Goal: Information Seeking & Learning: Check status

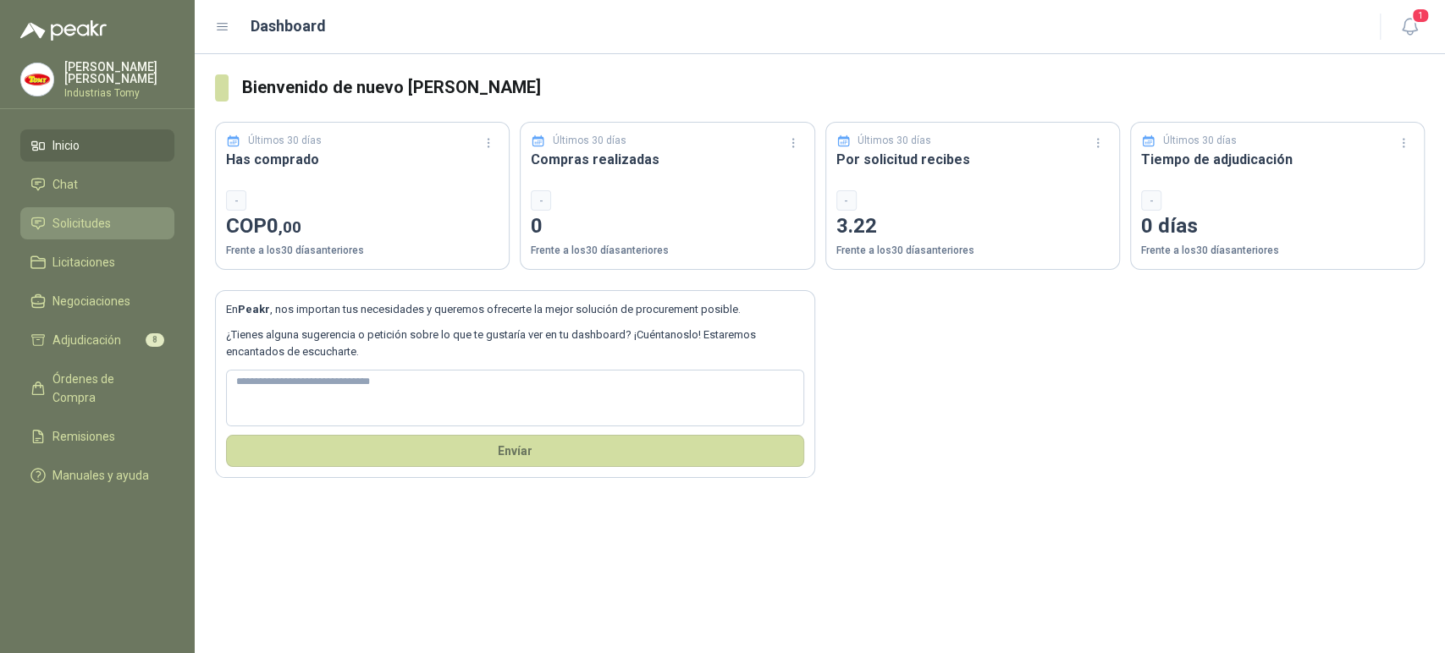
click at [120, 214] on li "Solicitudes" at bounding box center [97, 223] width 134 height 19
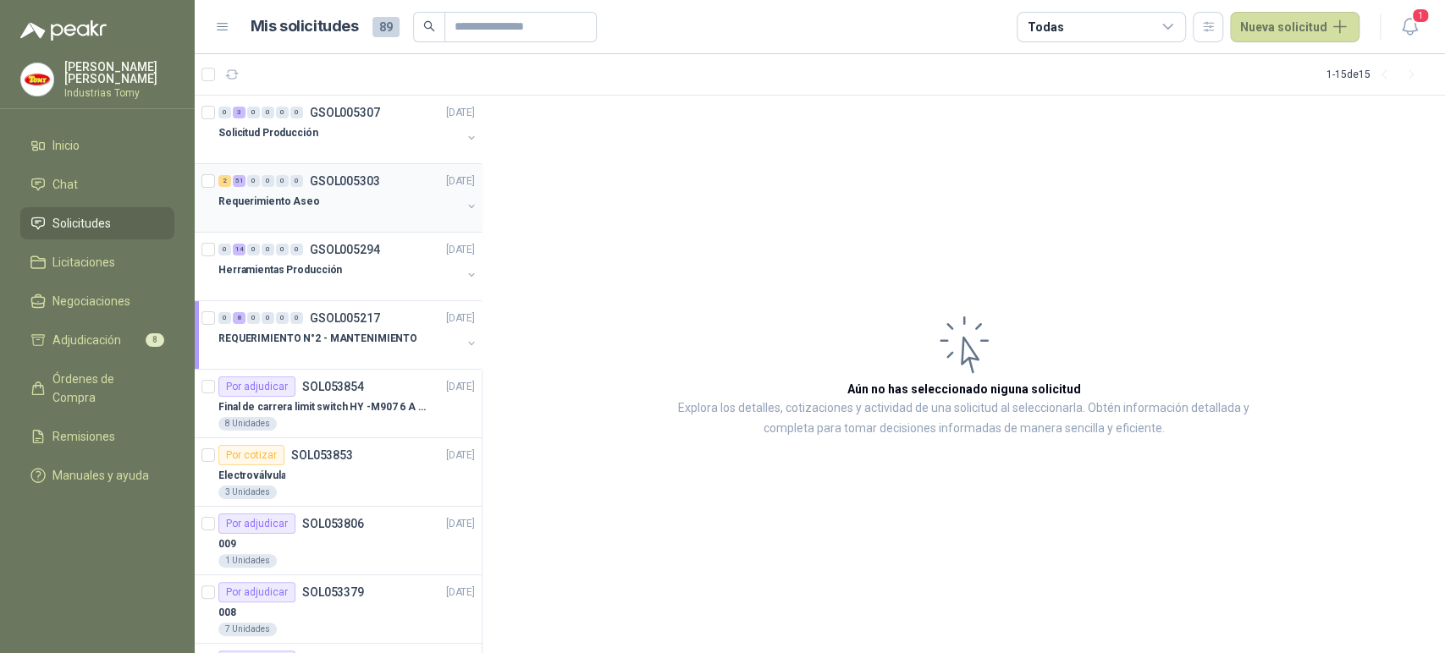
click at [321, 202] on div "Requerimiento Aseo" at bounding box center [339, 201] width 243 height 20
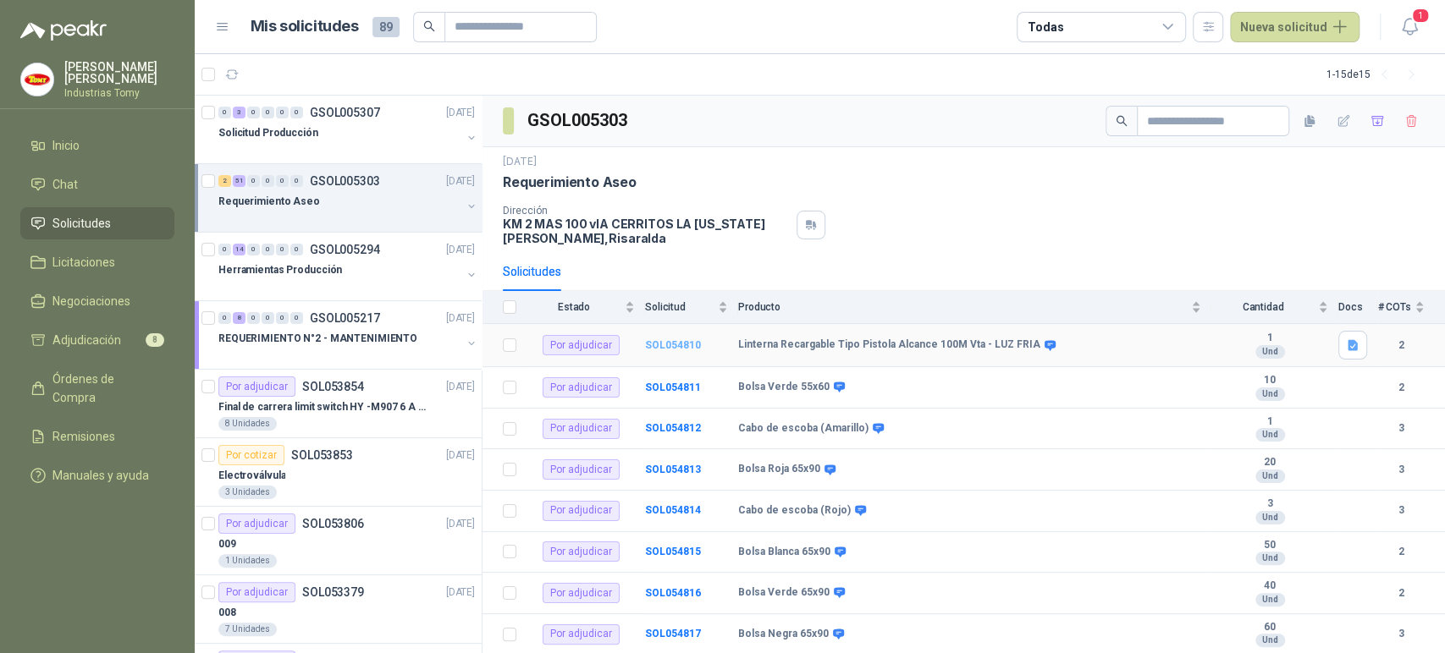
click at [684, 343] on b "SOL054810" at bounding box center [673, 345] width 56 height 12
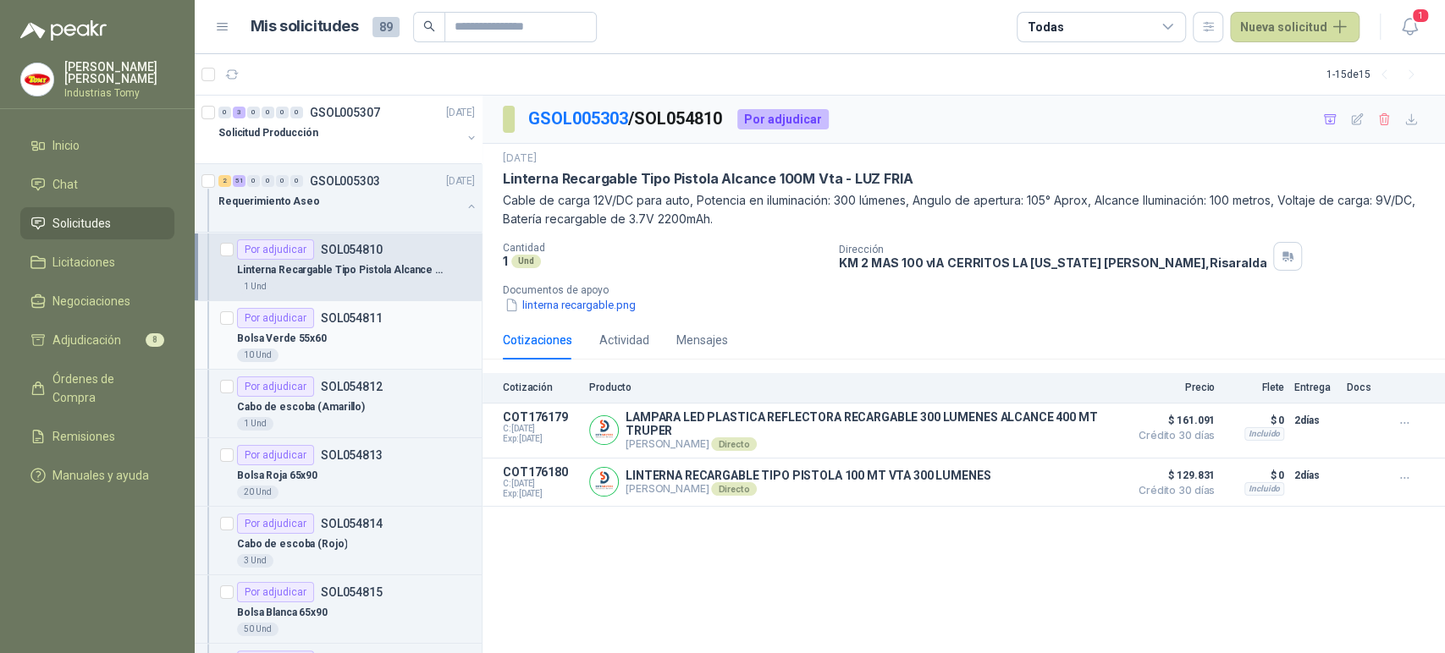
click at [356, 337] on div "Bolsa Verde 55x60" at bounding box center [356, 338] width 238 height 20
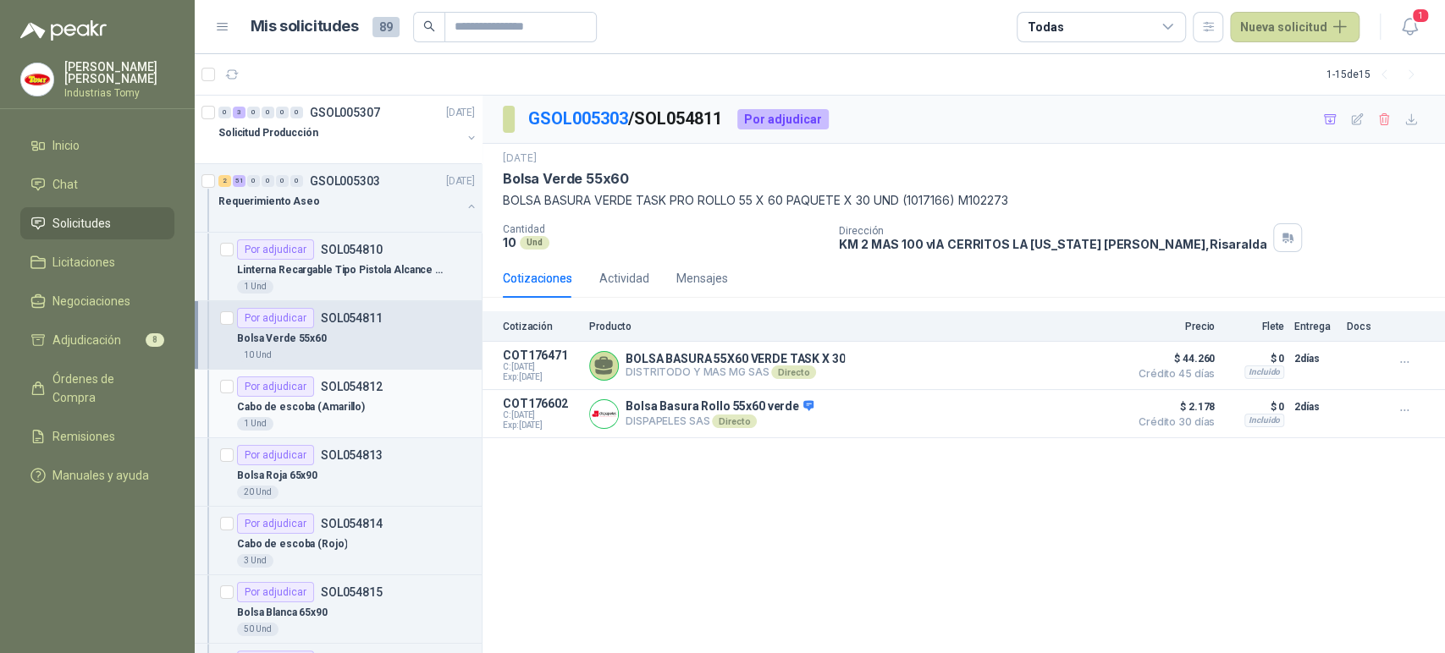
click at [366, 405] on div "Cabo de escoba (Amarillo)" at bounding box center [356, 407] width 238 height 20
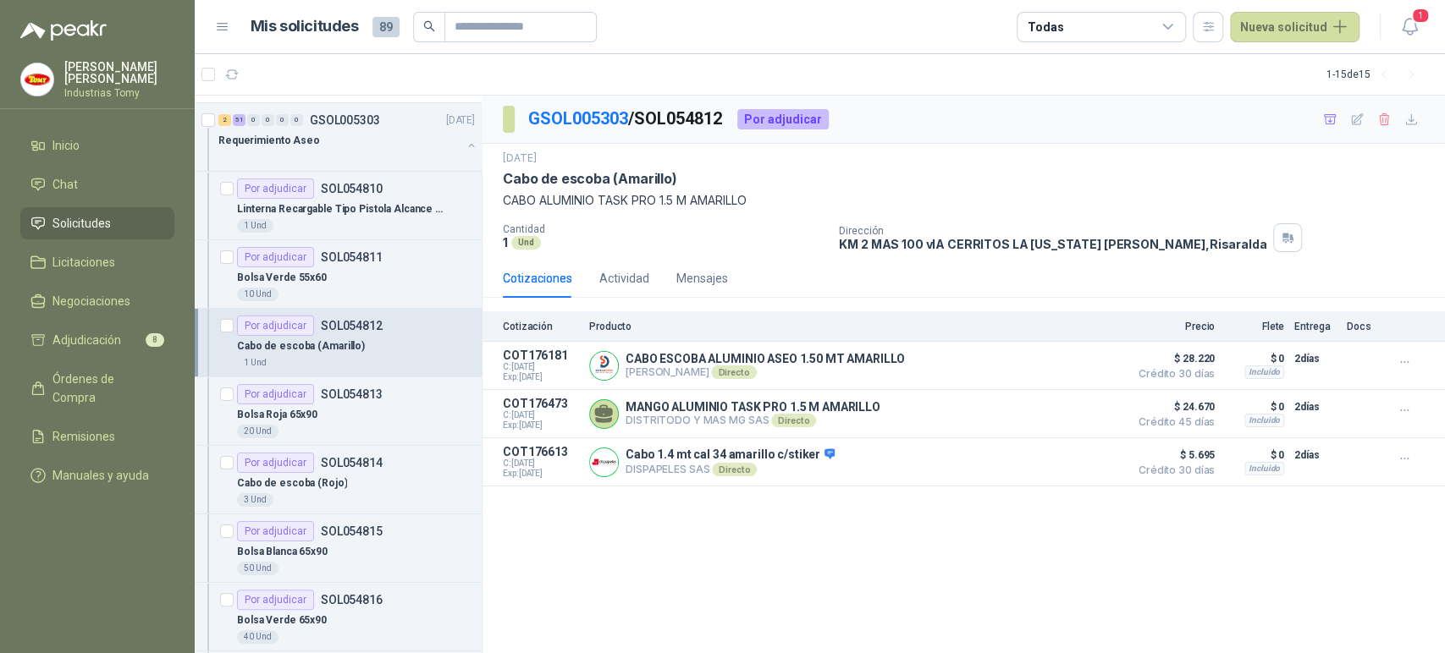
scroll to position [94, 0]
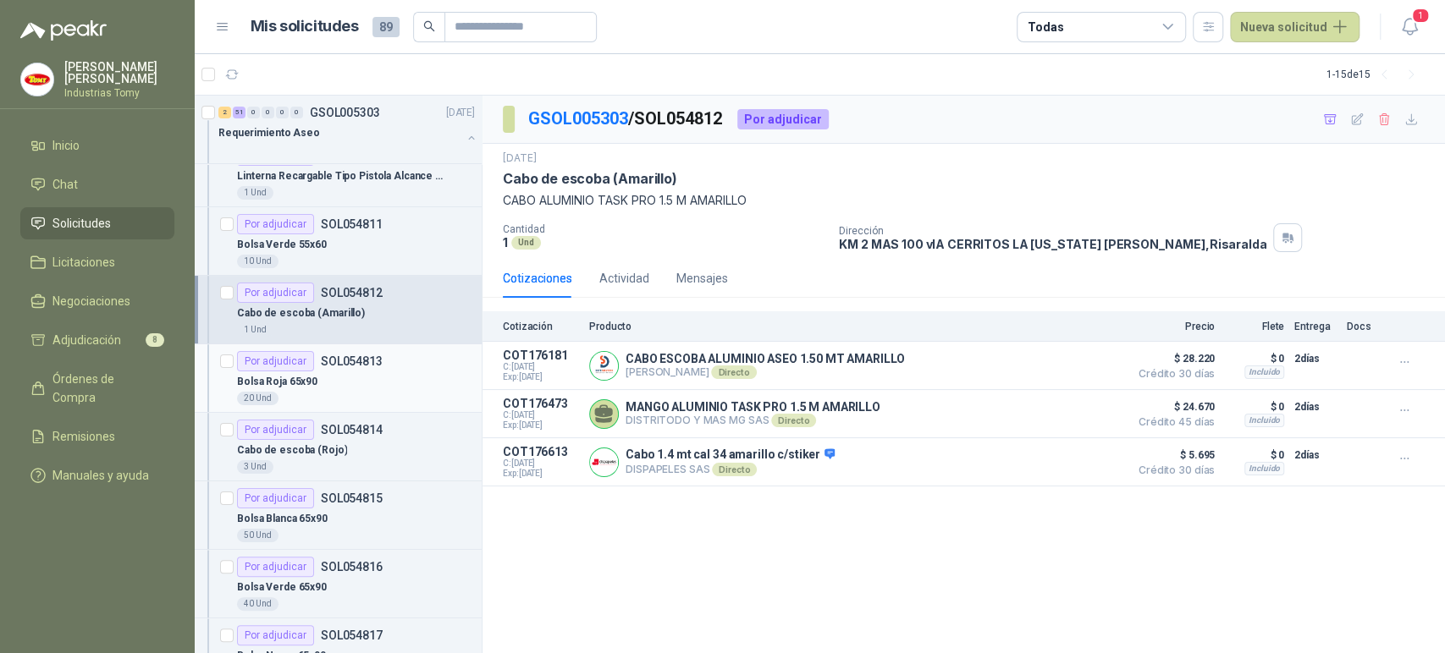
click at [385, 381] on div "Bolsa Roja 65x90" at bounding box center [356, 382] width 238 height 20
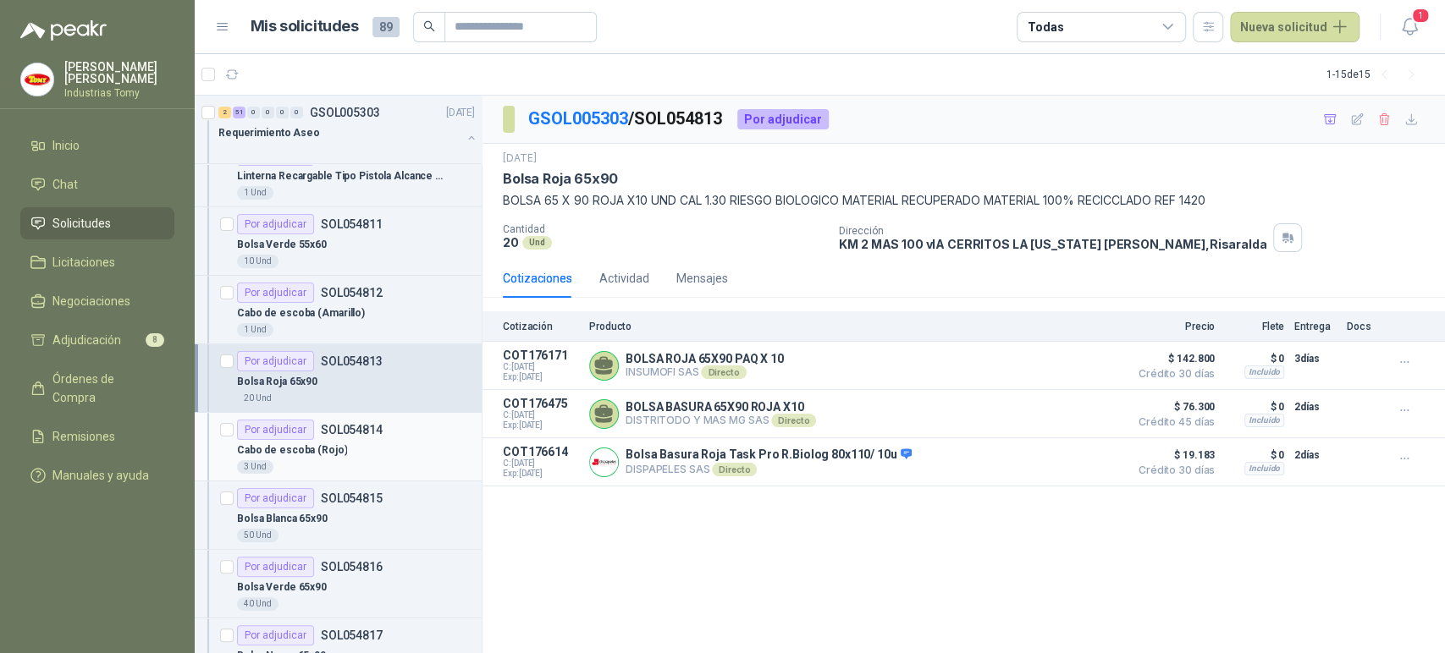
click at [373, 444] on div "Cabo de escoba (Rojo)" at bounding box center [356, 450] width 238 height 20
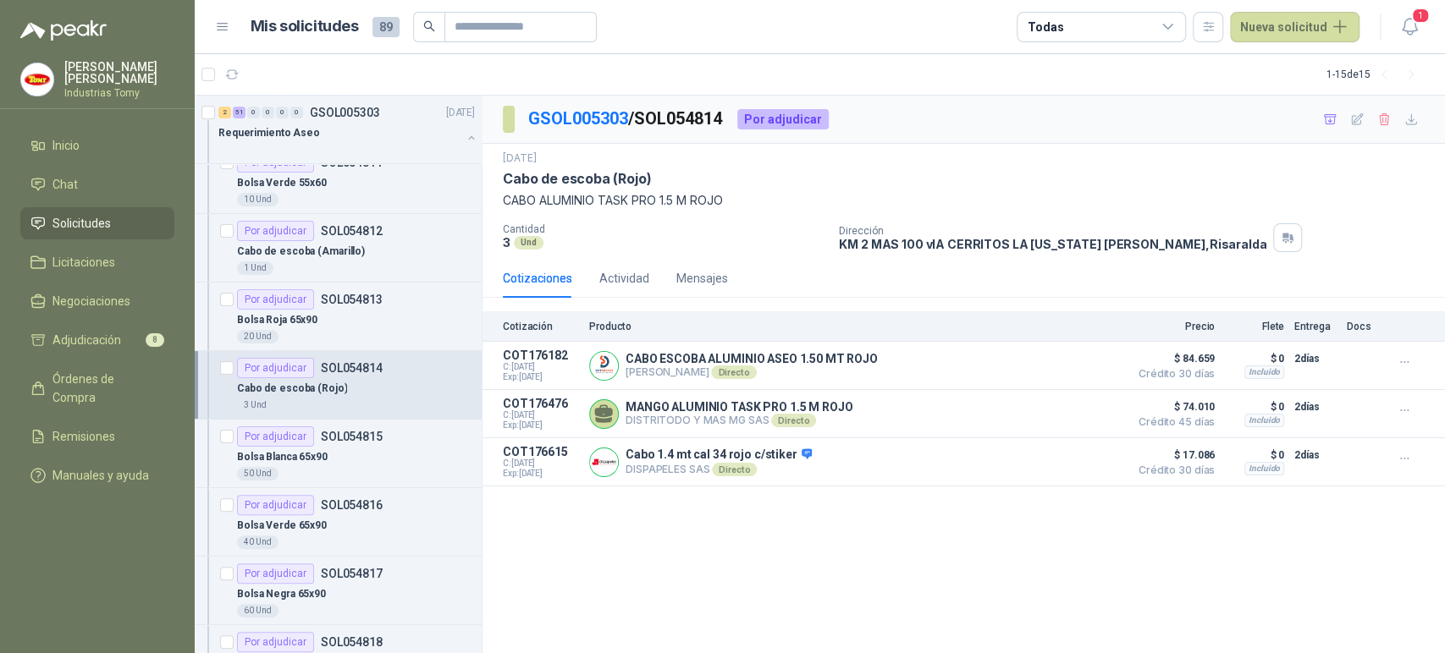
scroll to position [188, 0]
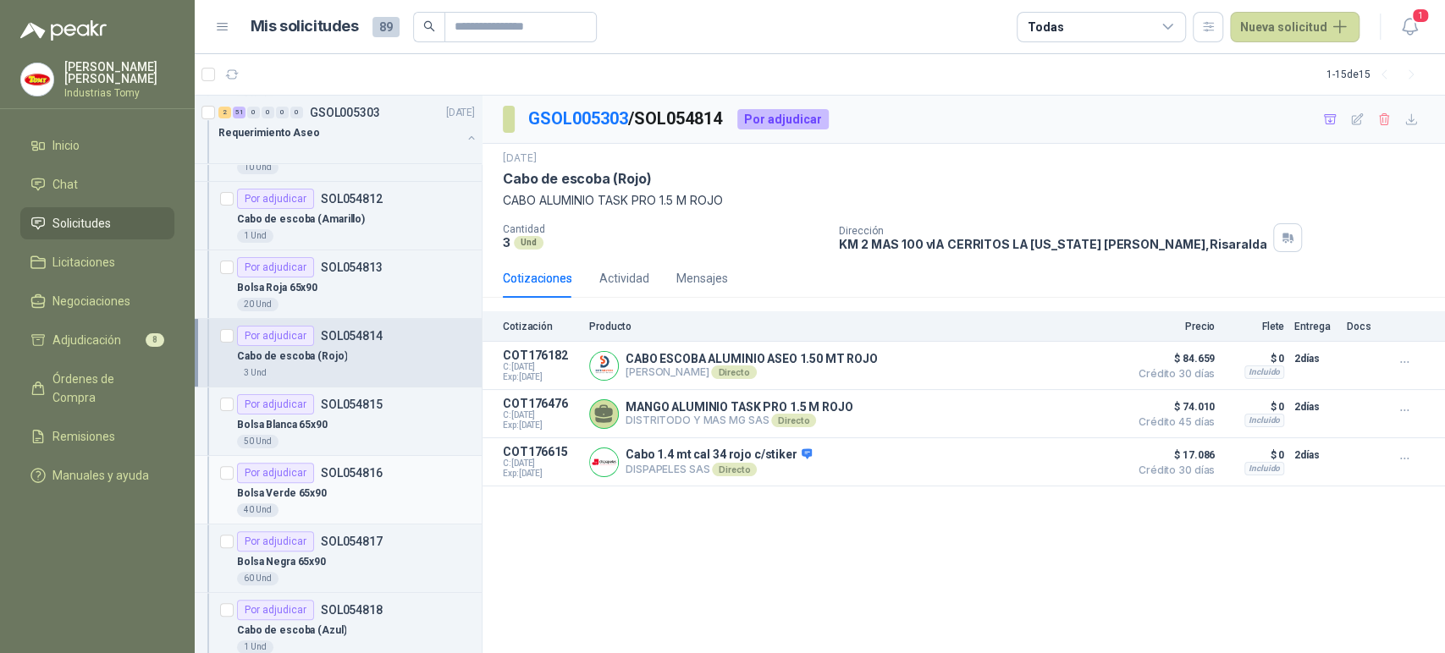
click at [376, 472] on p "SOL054816" at bounding box center [352, 473] width 62 height 12
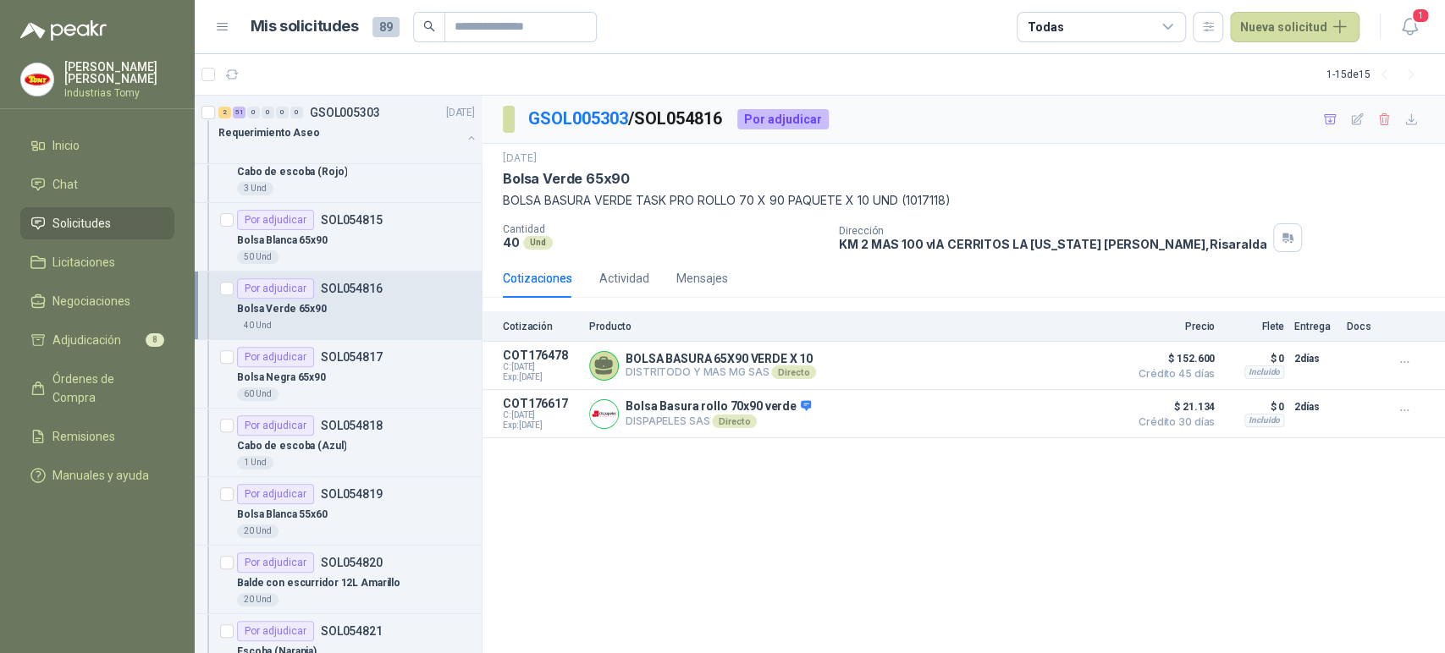
scroll to position [376, 0]
click at [375, 387] on div "60 Und" at bounding box center [356, 391] width 238 height 14
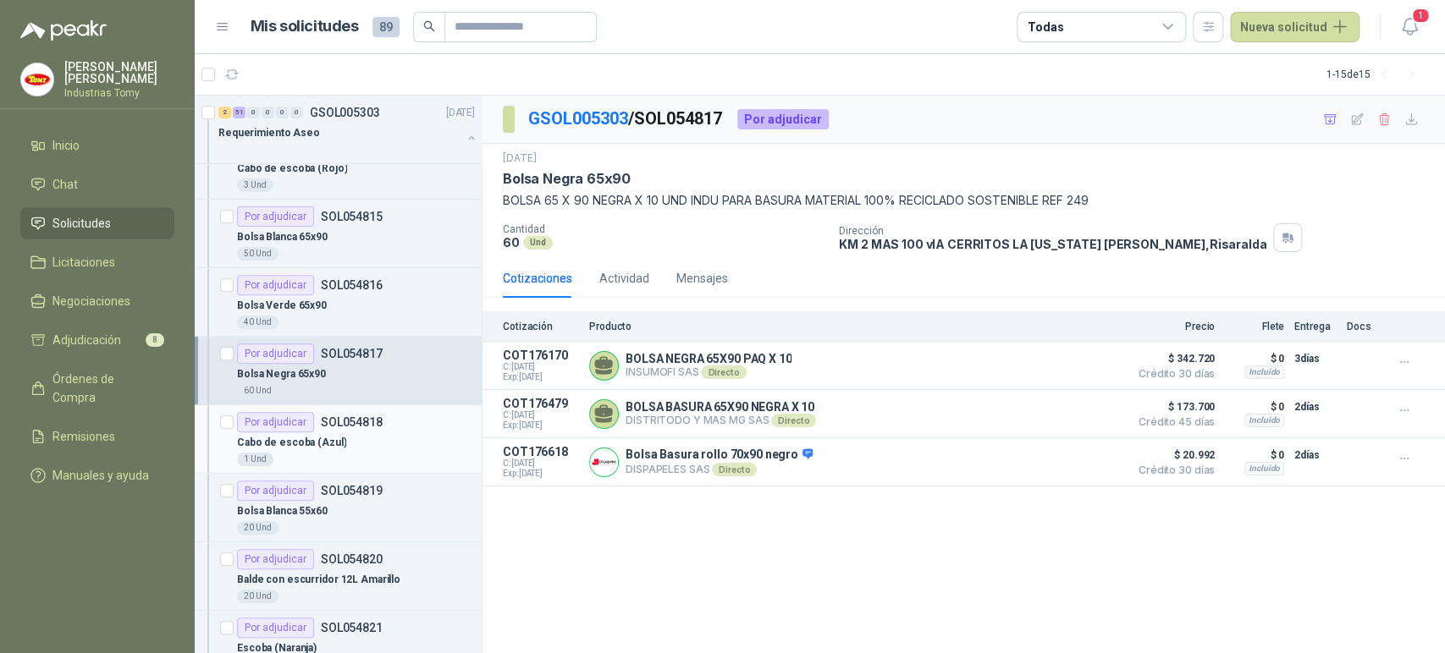
click at [372, 444] on div "Cabo de escoba (Azul)" at bounding box center [356, 443] width 238 height 20
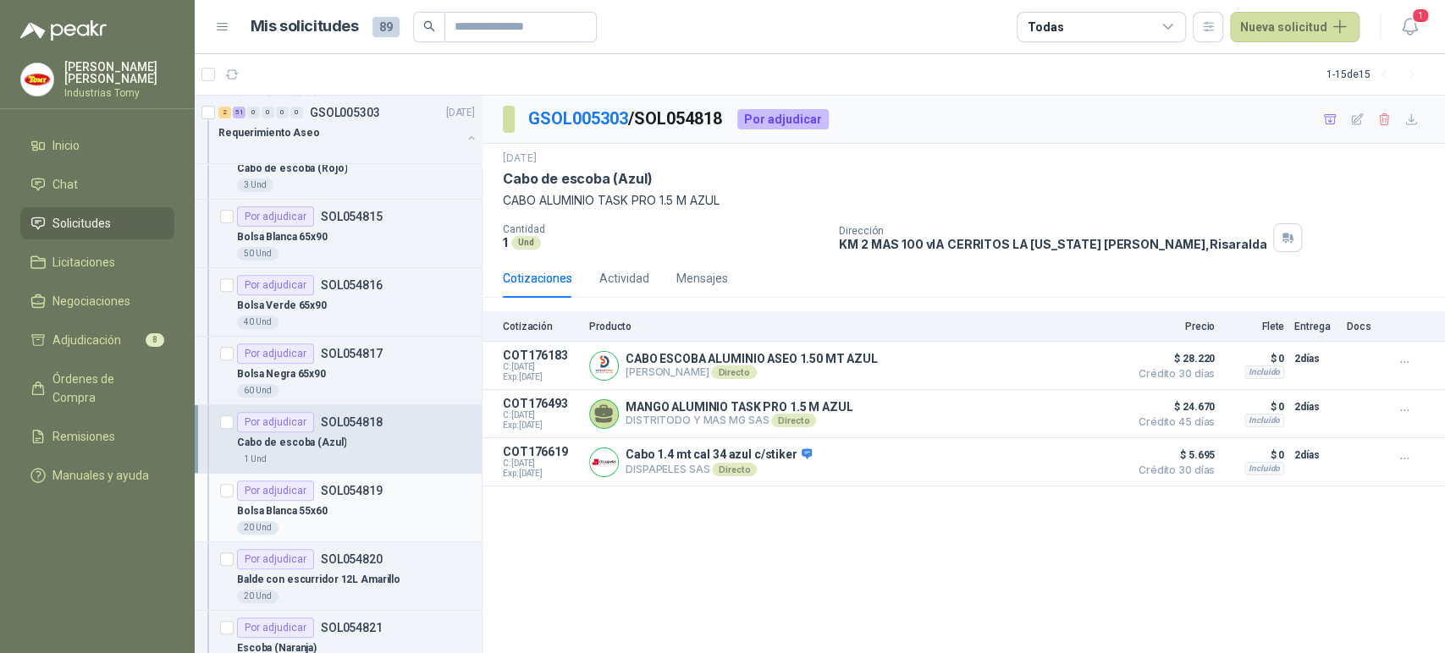
click at [353, 519] on div "Bolsa Blanca 55x60 20 Und" at bounding box center [356, 518] width 238 height 34
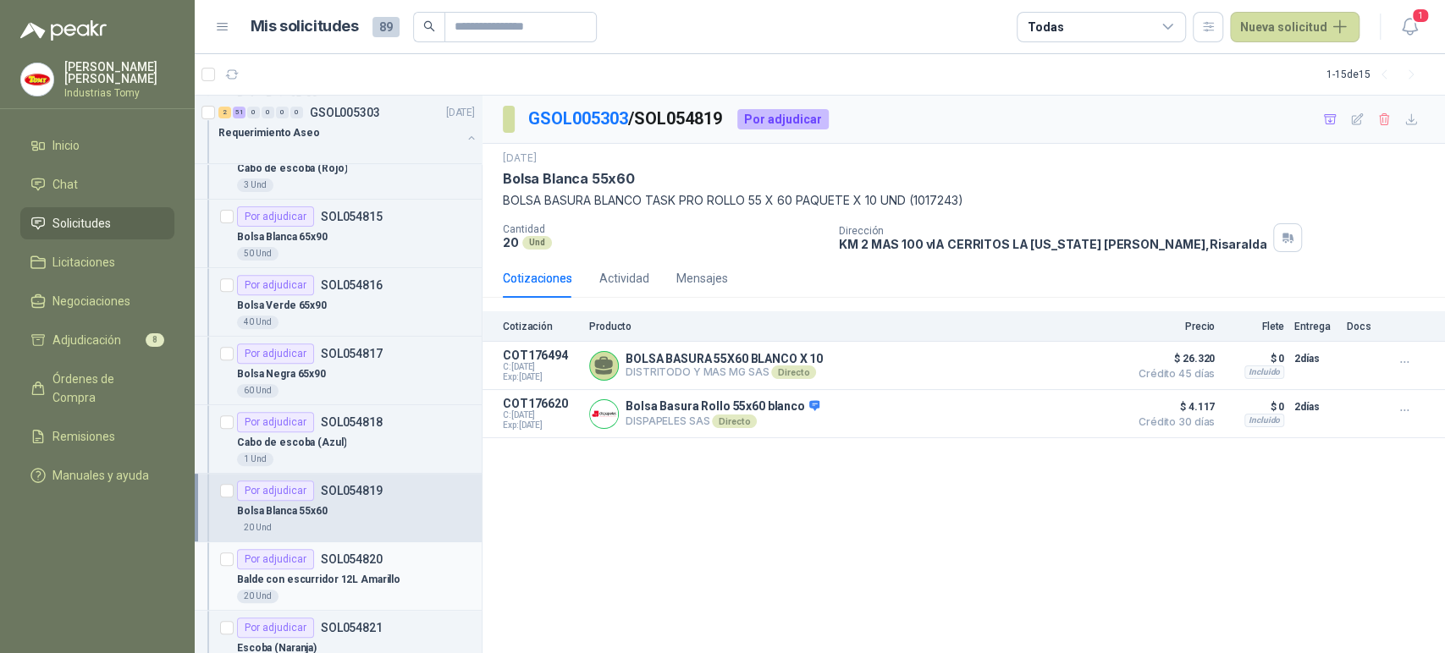
click at [359, 570] on div "Balde con escurridor 12L Amarillo" at bounding box center [356, 580] width 238 height 20
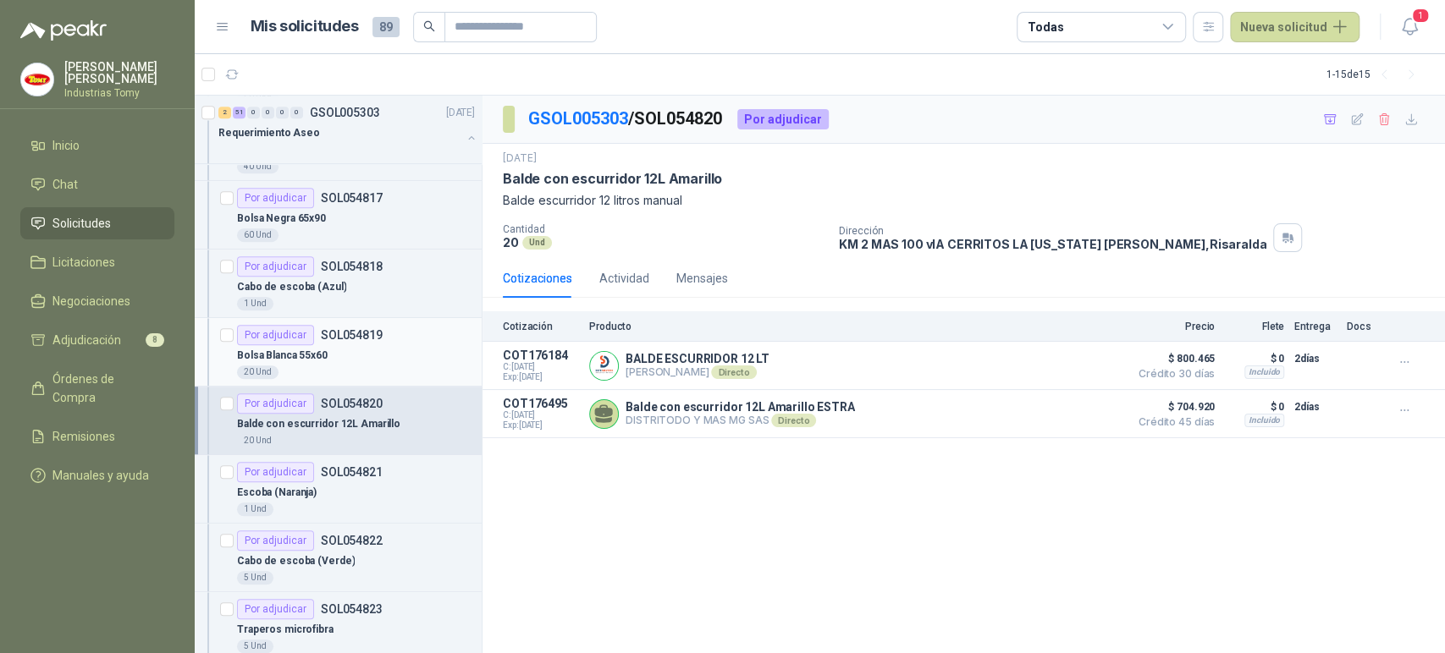
scroll to position [564, 0]
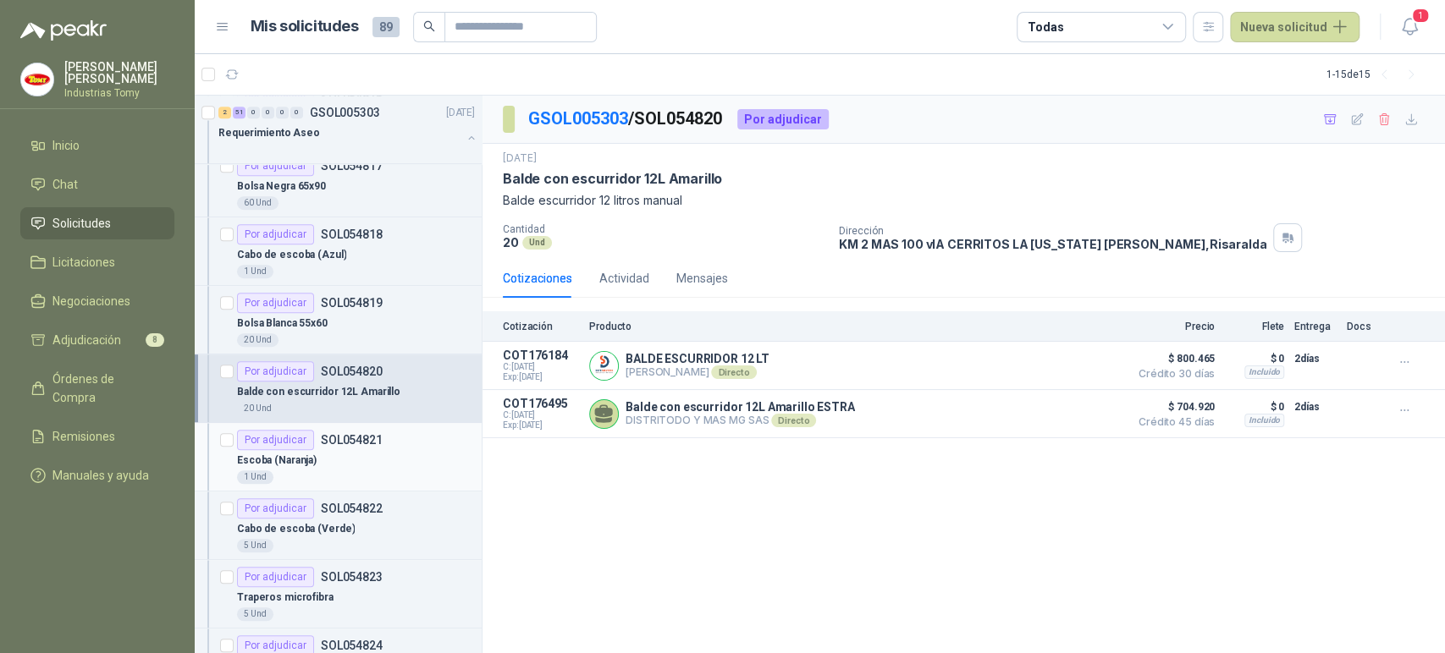
click at [304, 471] on div "1 Und" at bounding box center [356, 478] width 238 height 14
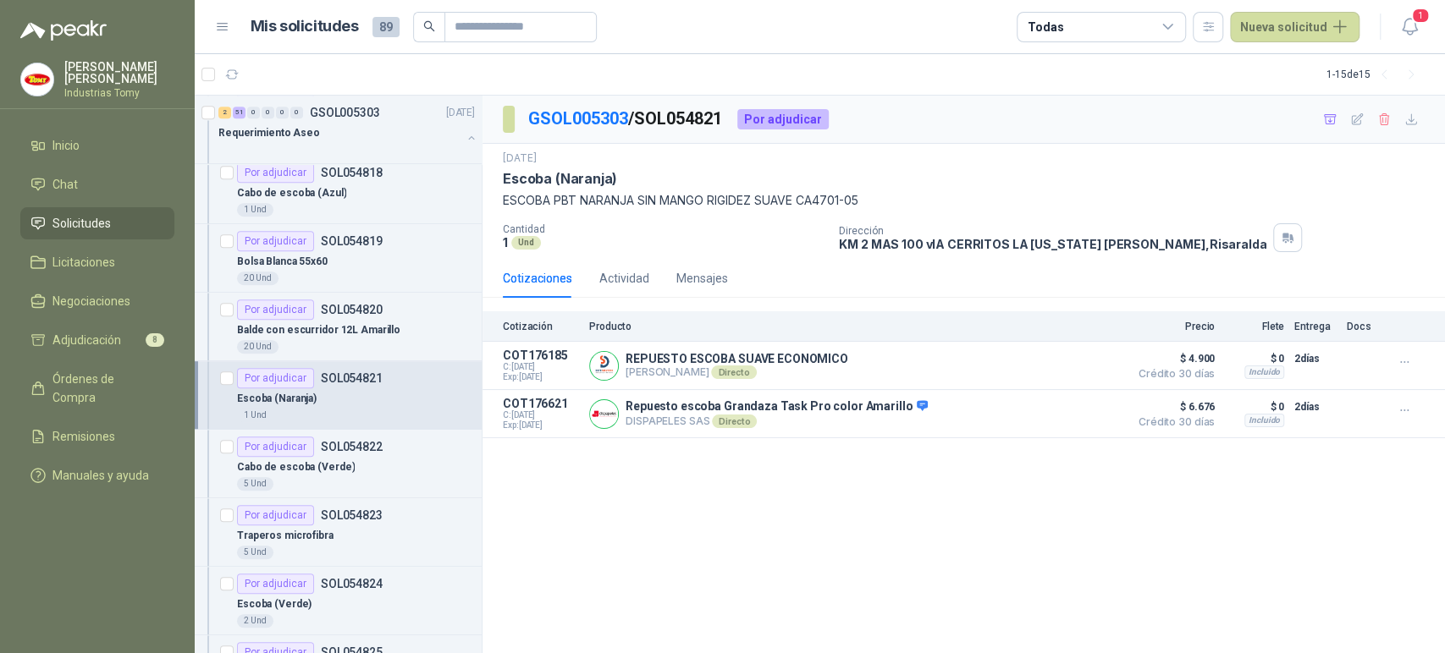
scroll to position [658, 0]
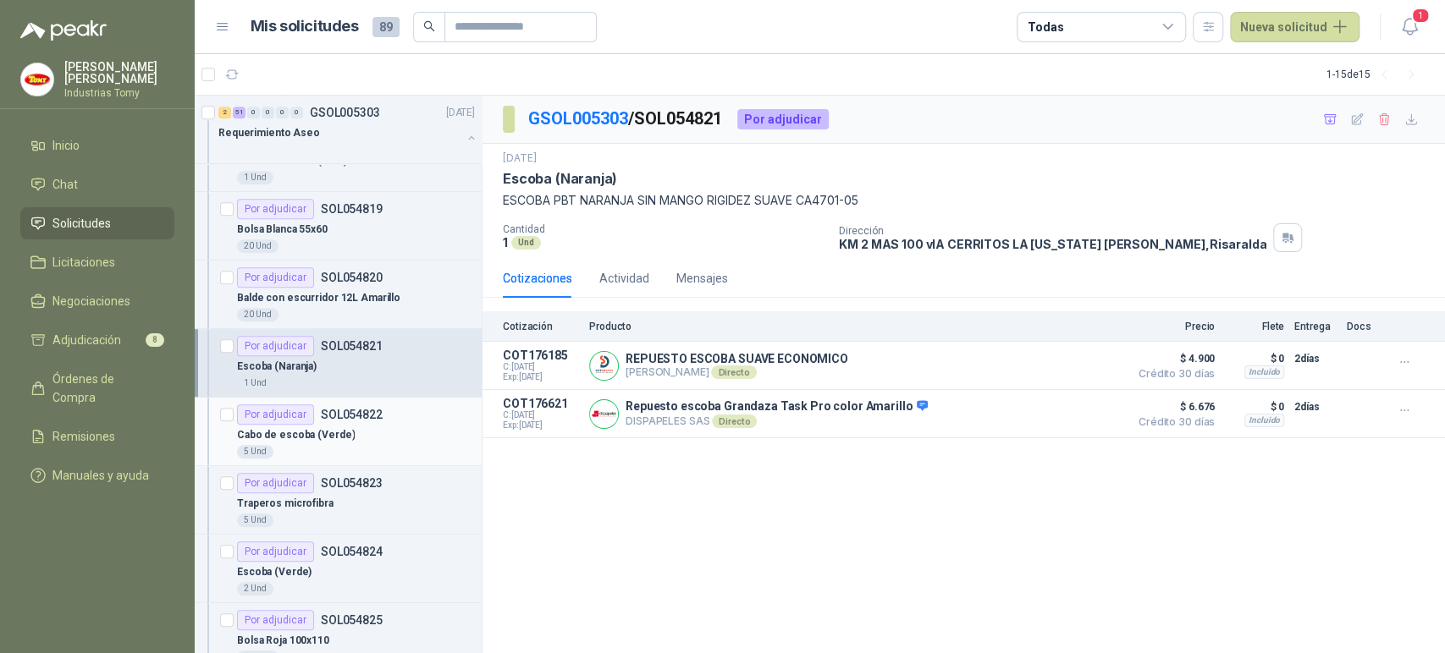
click at [364, 445] on div "5 Und" at bounding box center [356, 452] width 238 height 14
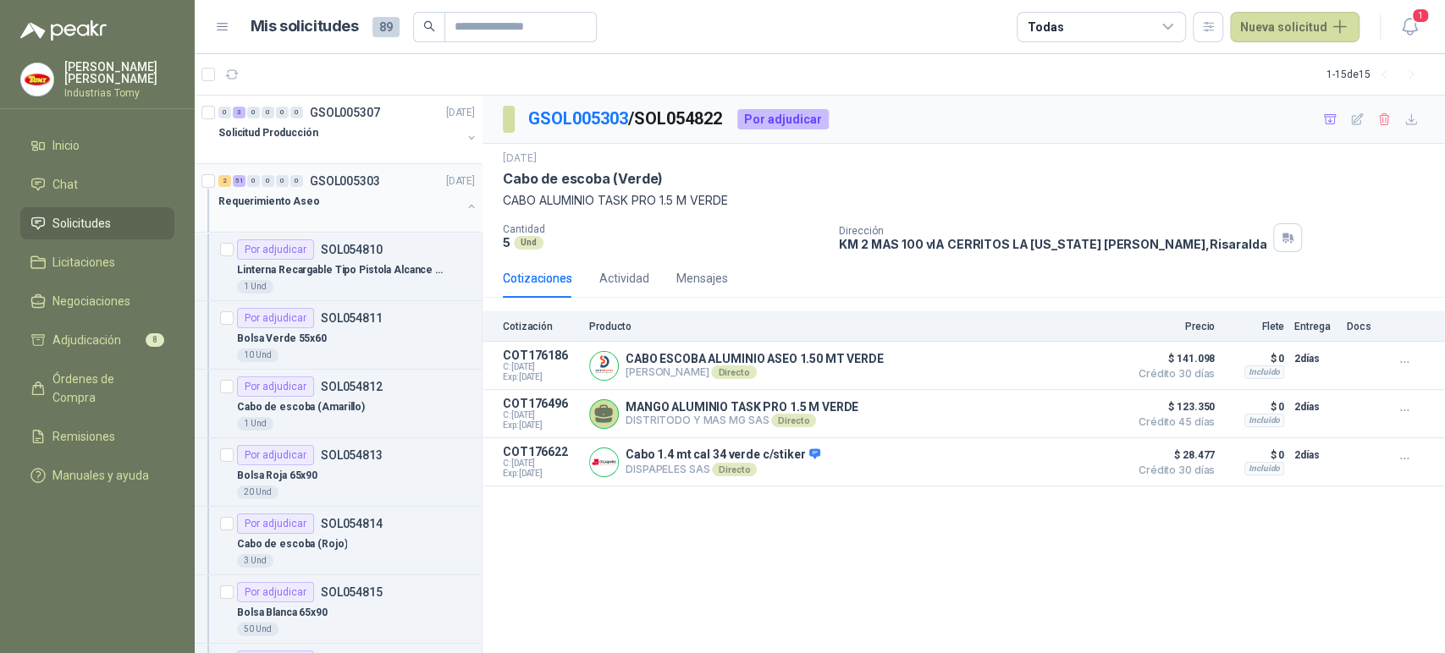
click at [378, 206] on div "Requerimiento Aseo" at bounding box center [339, 201] width 243 height 20
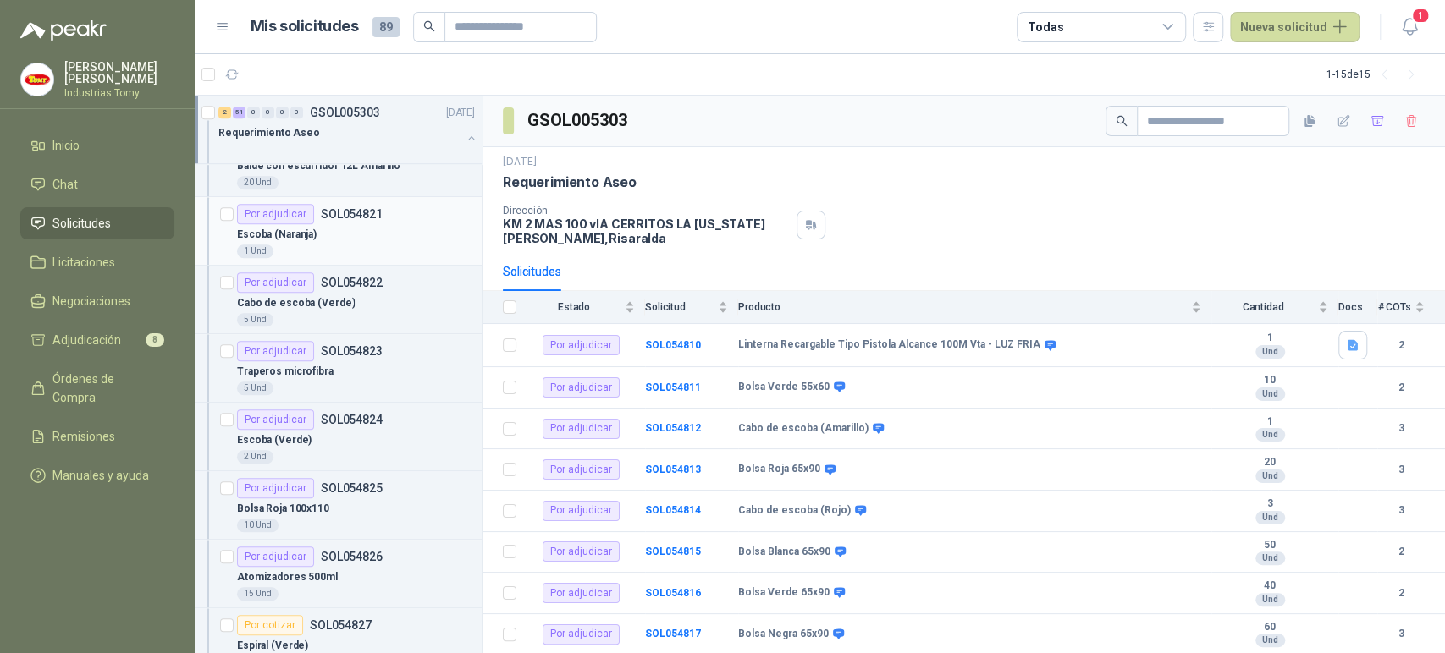
scroll to position [1128, 0]
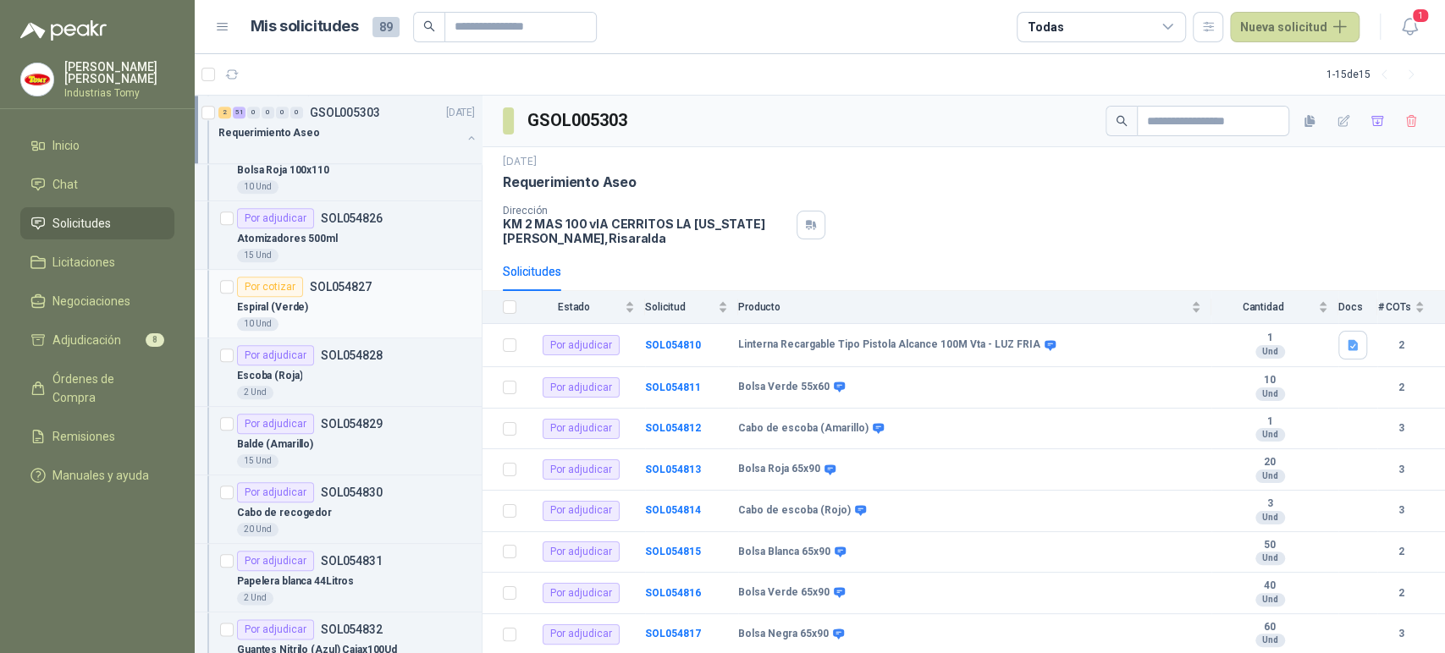
click at [348, 289] on p "SOL054827" at bounding box center [341, 287] width 62 height 12
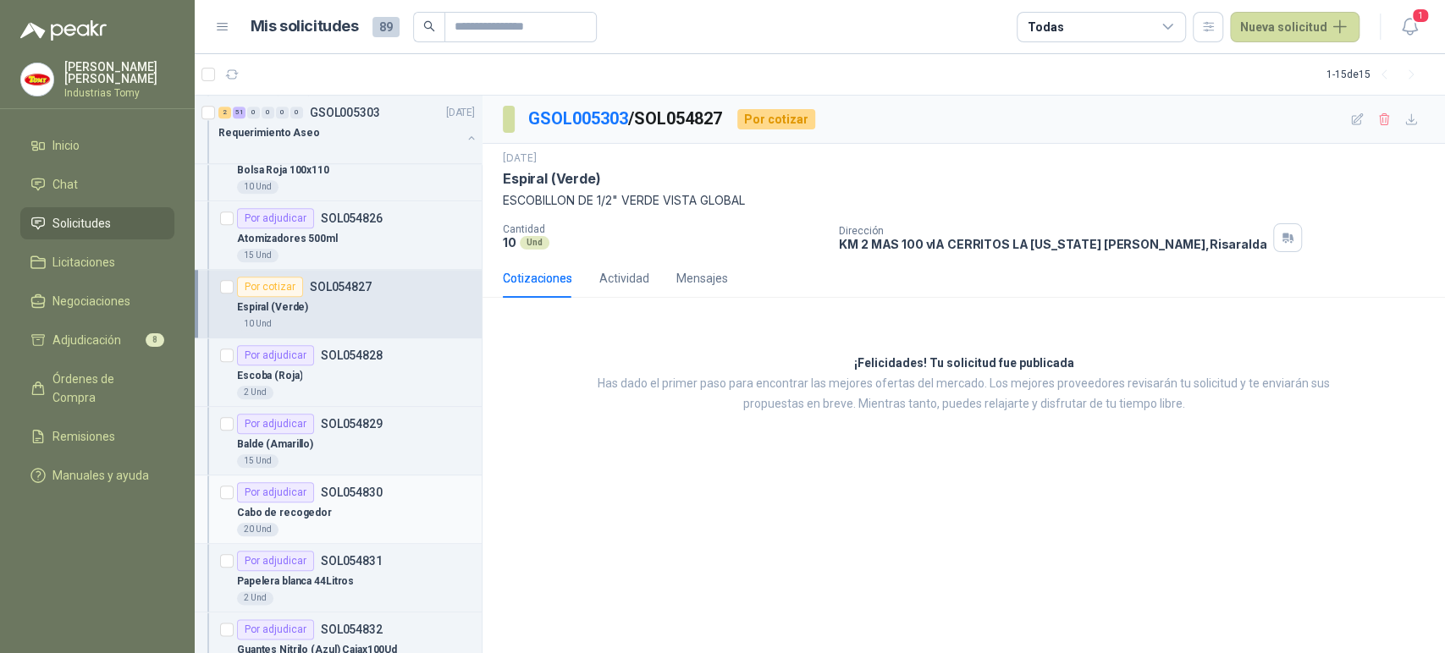
scroll to position [1598, 0]
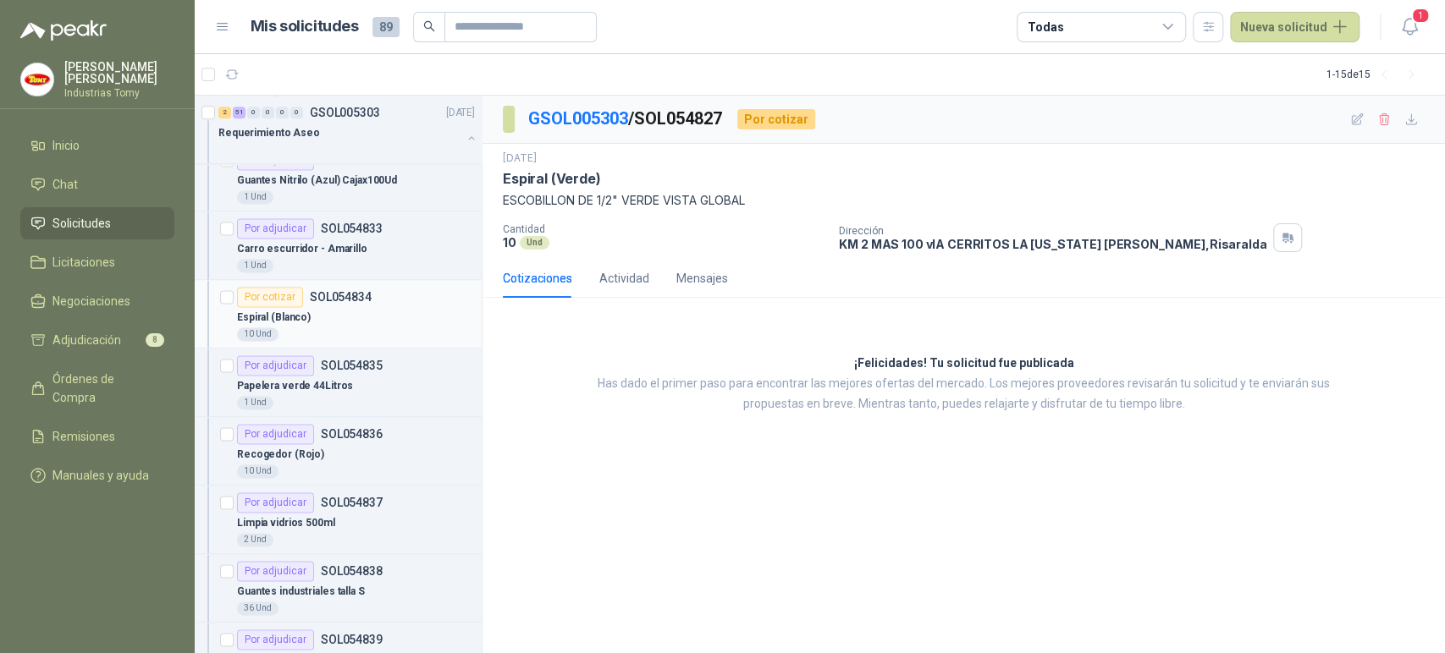
click at [361, 328] on div "10 Und" at bounding box center [356, 335] width 238 height 14
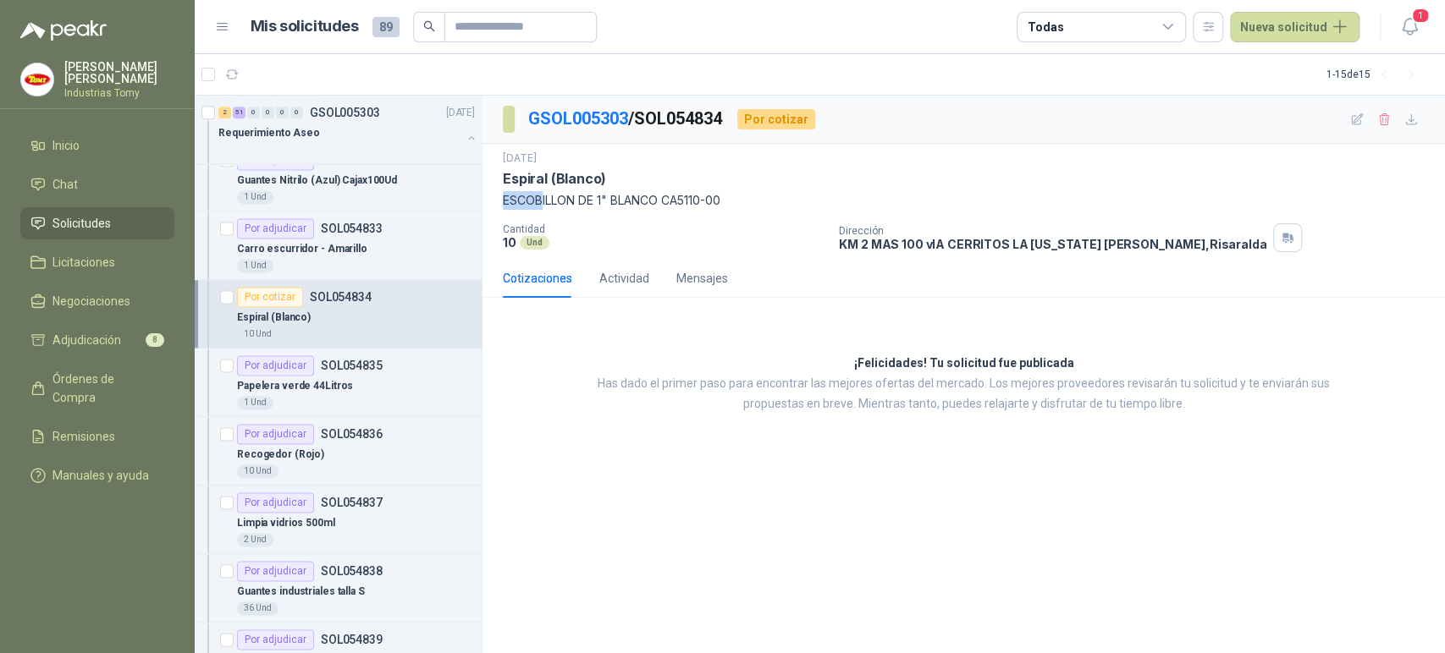
drag, startPoint x: 542, startPoint y: 202, endPoint x: 690, endPoint y: 184, distance: 149.3
click at [684, 186] on div "[DATE] Espiral (Blanco) ESCOBILLON DE 1" BLANCO CA5110-00" at bounding box center [964, 180] width 922 height 59
click at [690, 184] on div "Espiral (Blanco)" at bounding box center [964, 179] width 922 height 18
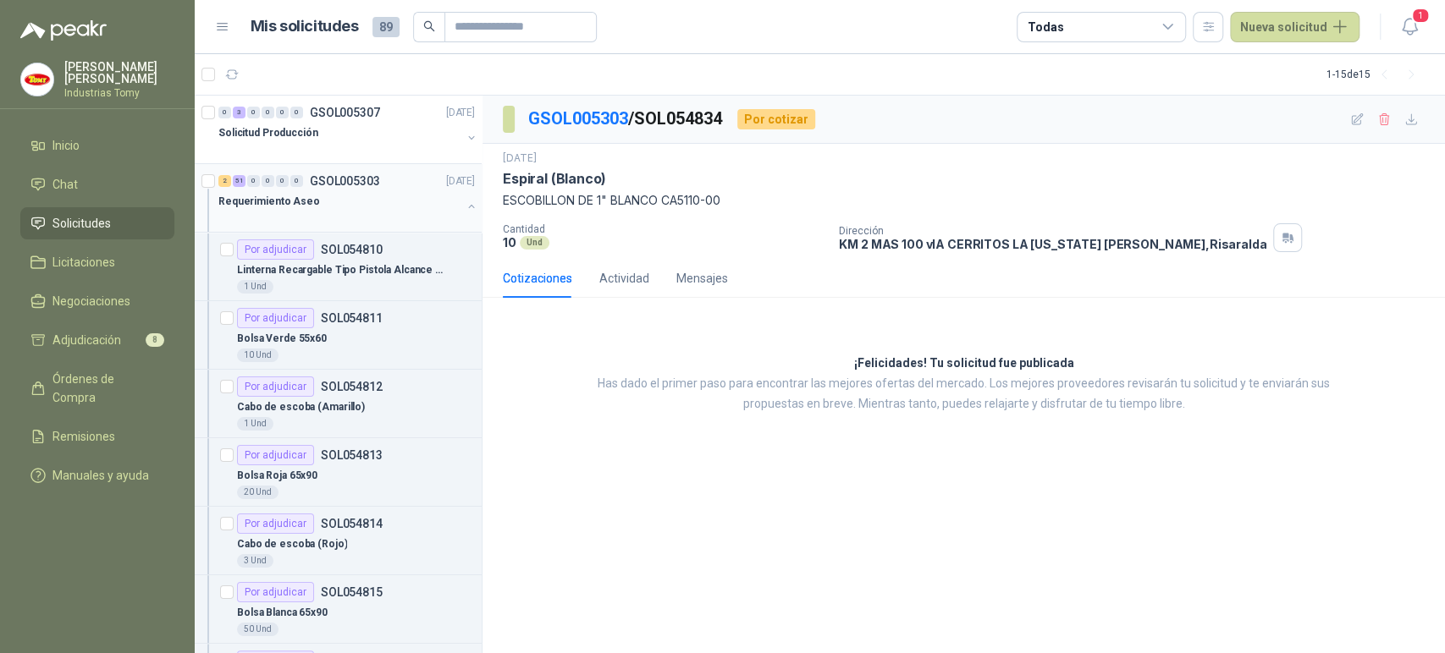
click at [372, 201] on div "Requerimiento Aseo" at bounding box center [339, 201] width 243 height 20
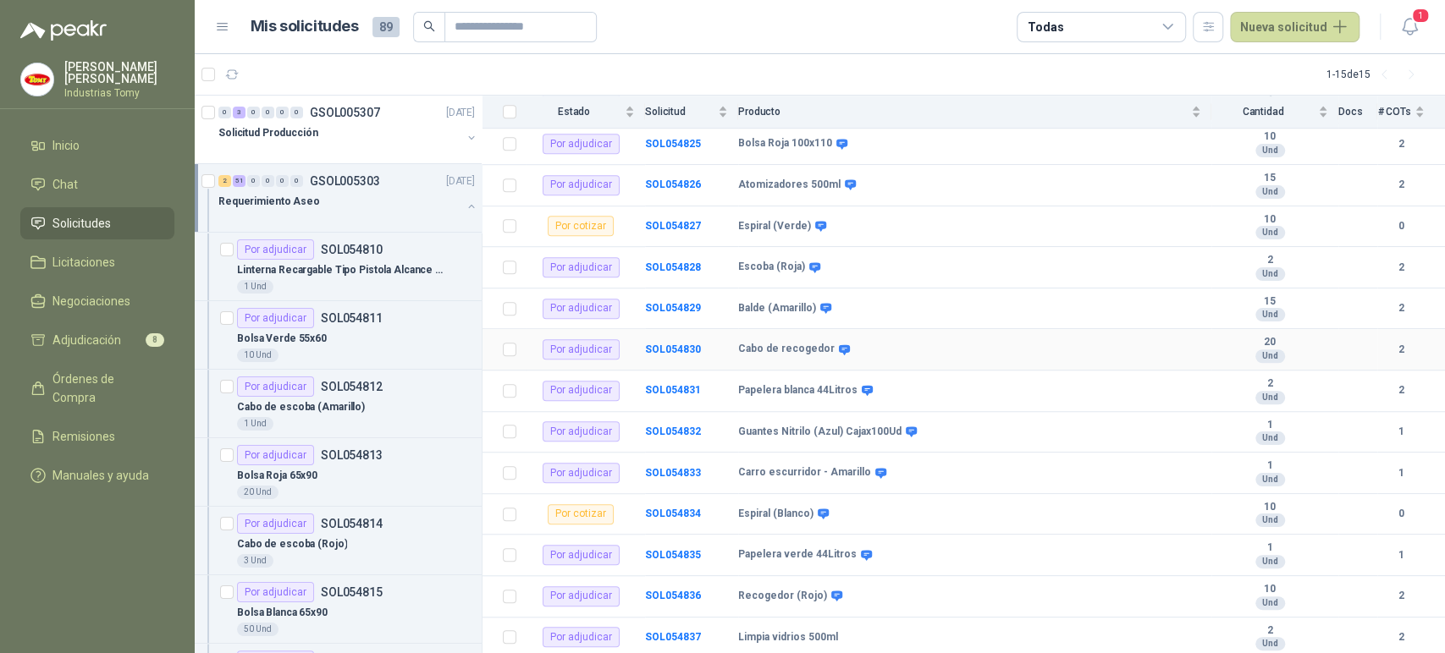
scroll to position [846, 0]
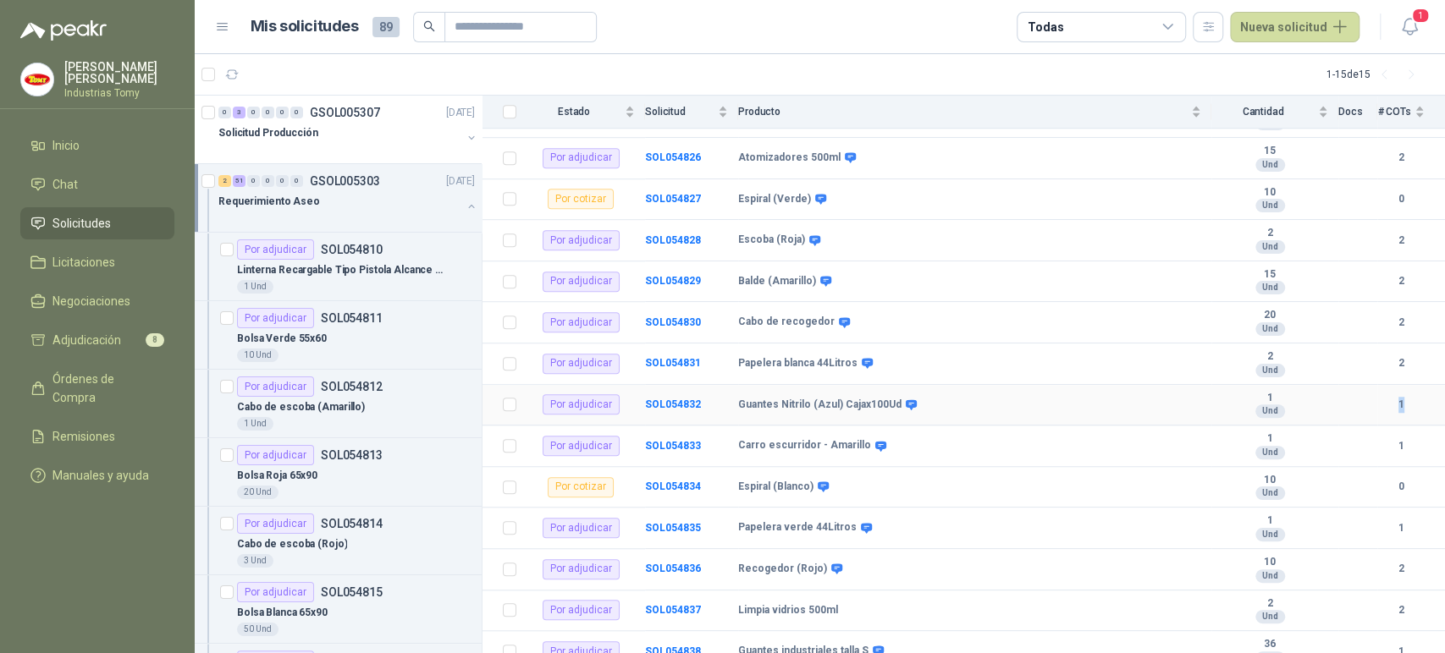
drag, startPoint x: 1387, startPoint y: 413, endPoint x: 1358, endPoint y: 414, distance: 28.8
click at [1358, 414] on tr "Por adjudicar SOL054832 Guantes Nitrilo (Azul) Cajax100Ud 1 Und 1" at bounding box center [963, 405] width 962 height 41
drag, startPoint x: 1392, startPoint y: 458, endPoint x: 1374, endPoint y: 448, distance: 21.2
click at [1377, 448] on b "1" at bounding box center [1400, 446] width 47 height 16
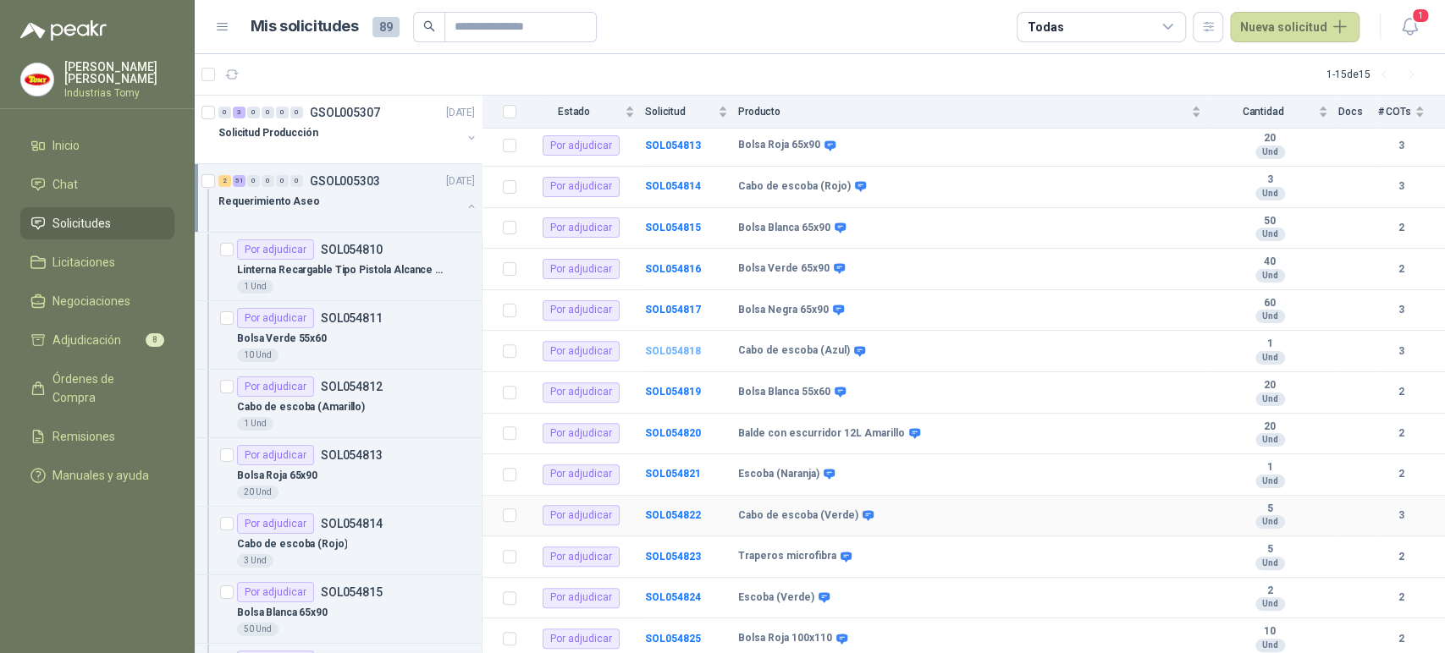
scroll to position [0, 0]
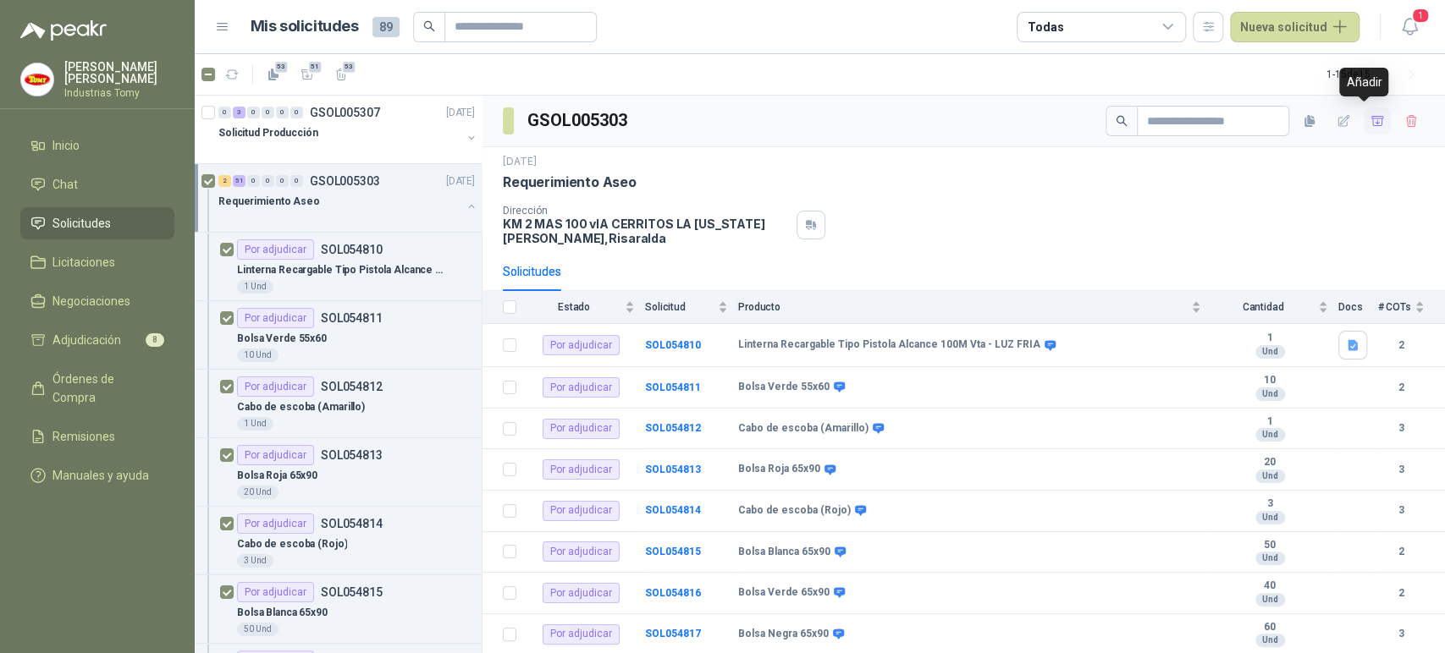
click at [1371, 116] on icon "button" at bounding box center [1377, 120] width 12 height 9
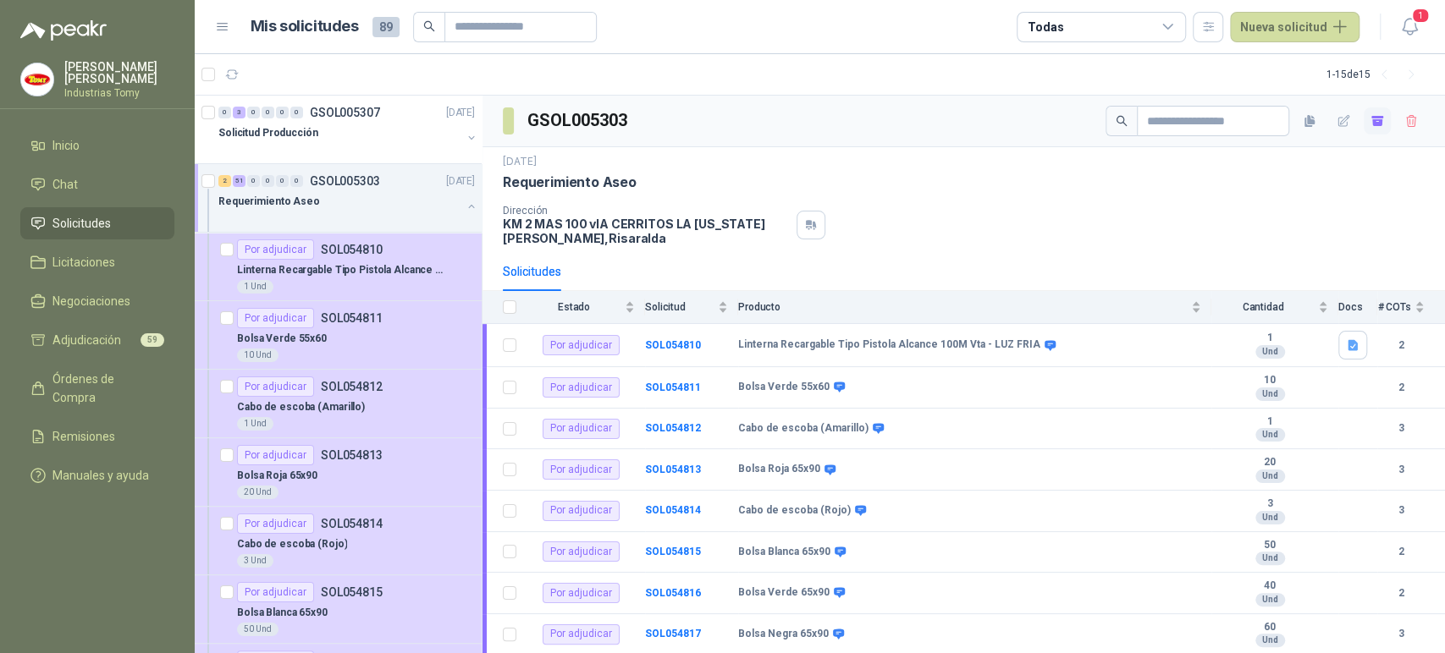
click at [342, 195] on div "Requerimiento Aseo" at bounding box center [339, 201] width 243 height 20
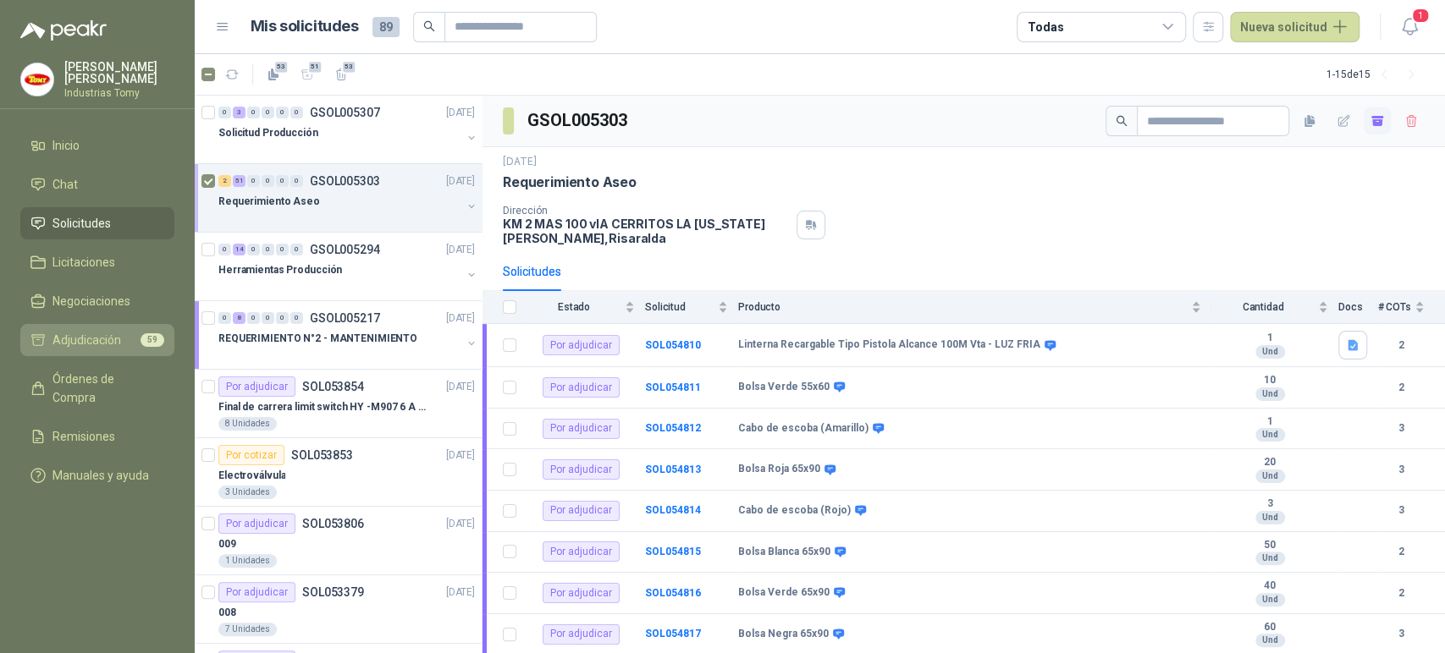
click at [141, 339] on span "59" at bounding box center [153, 341] width 24 height 14
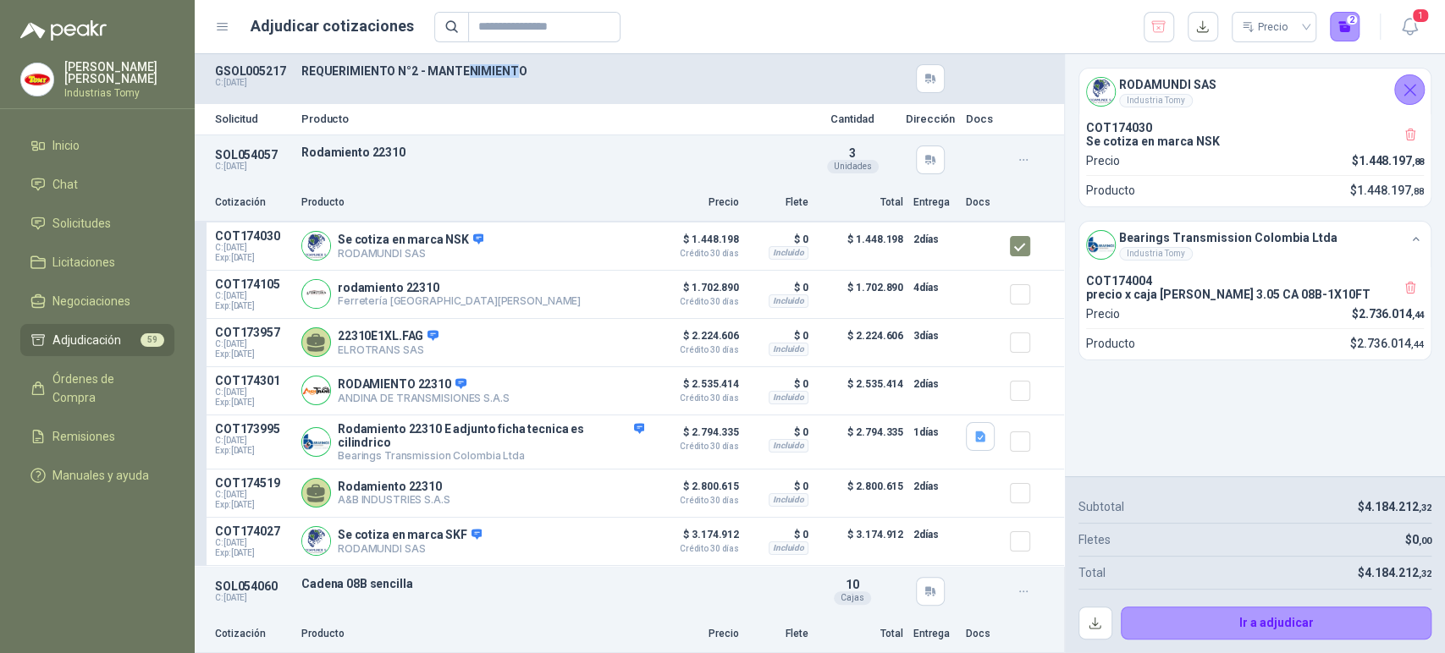
drag, startPoint x: 461, startPoint y: 66, endPoint x: 648, endPoint y: 42, distance: 188.6
click at [523, 54] on div "GSOL005217 C: [DATE] REQUERIMIENTO N°2 - MANTENIMIENTO" at bounding box center [629, 78] width 869 height 49
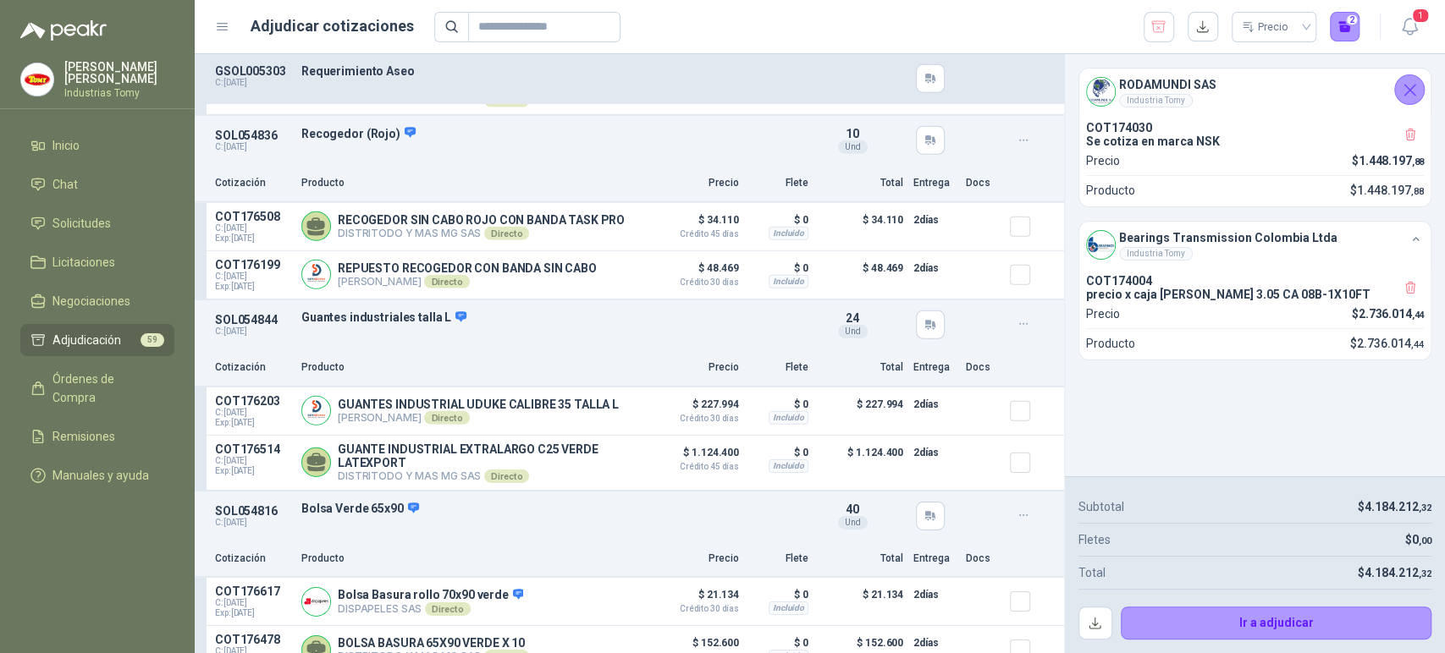
scroll to position [2915, 0]
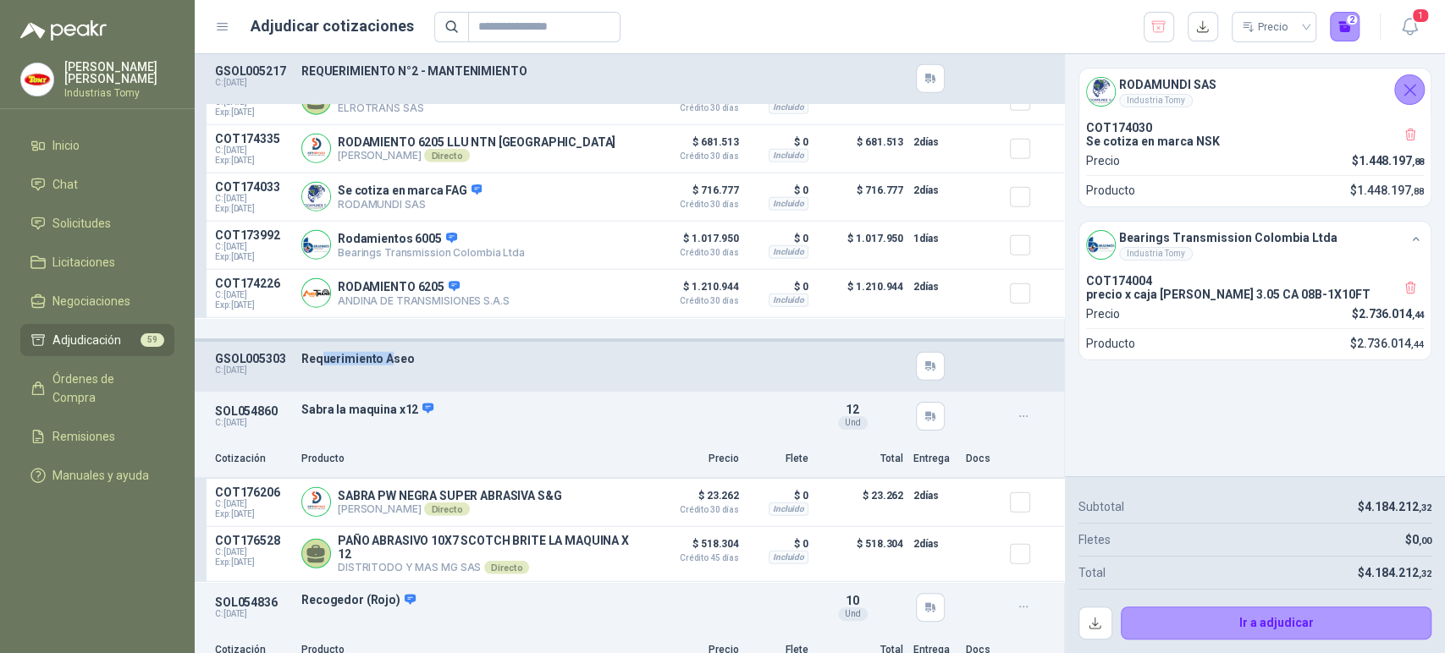
drag, startPoint x: 320, startPoint y: 364, endPoint x: 395, endPoint y: 368, distance: 75.5
click at [395, 366] on p "Requerimiento Aseo" at bounding box center [550, 359] width 499 height 14
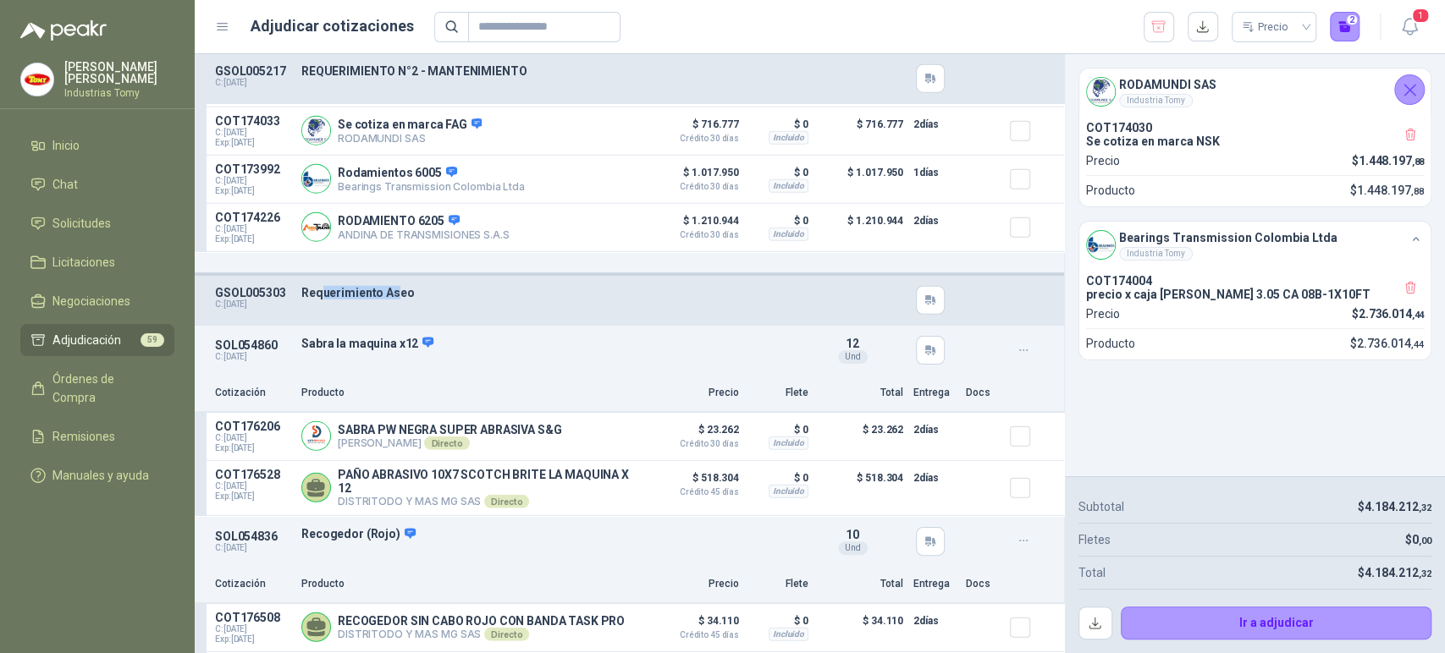
scroll to position [3009, 0]
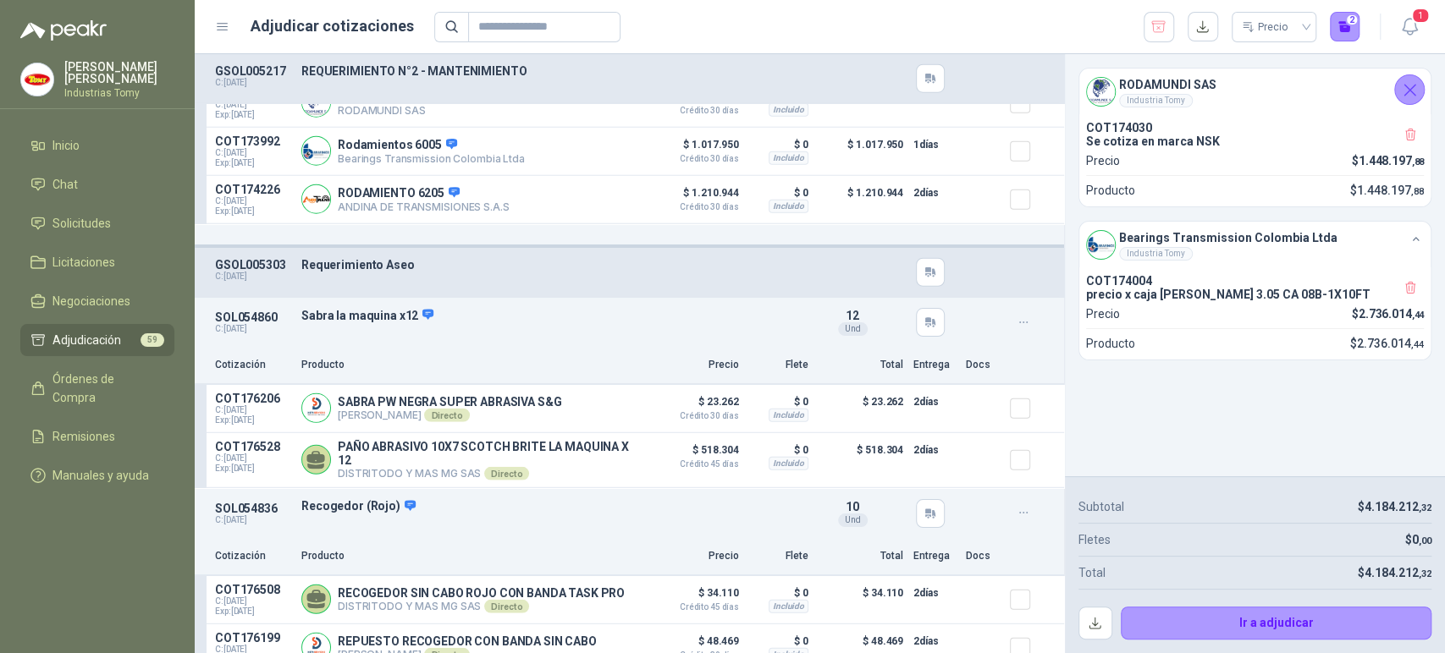
click at [510, 283] on div "Requerimiento Aseo" at bounding box center [550, 272] width 499 height 29
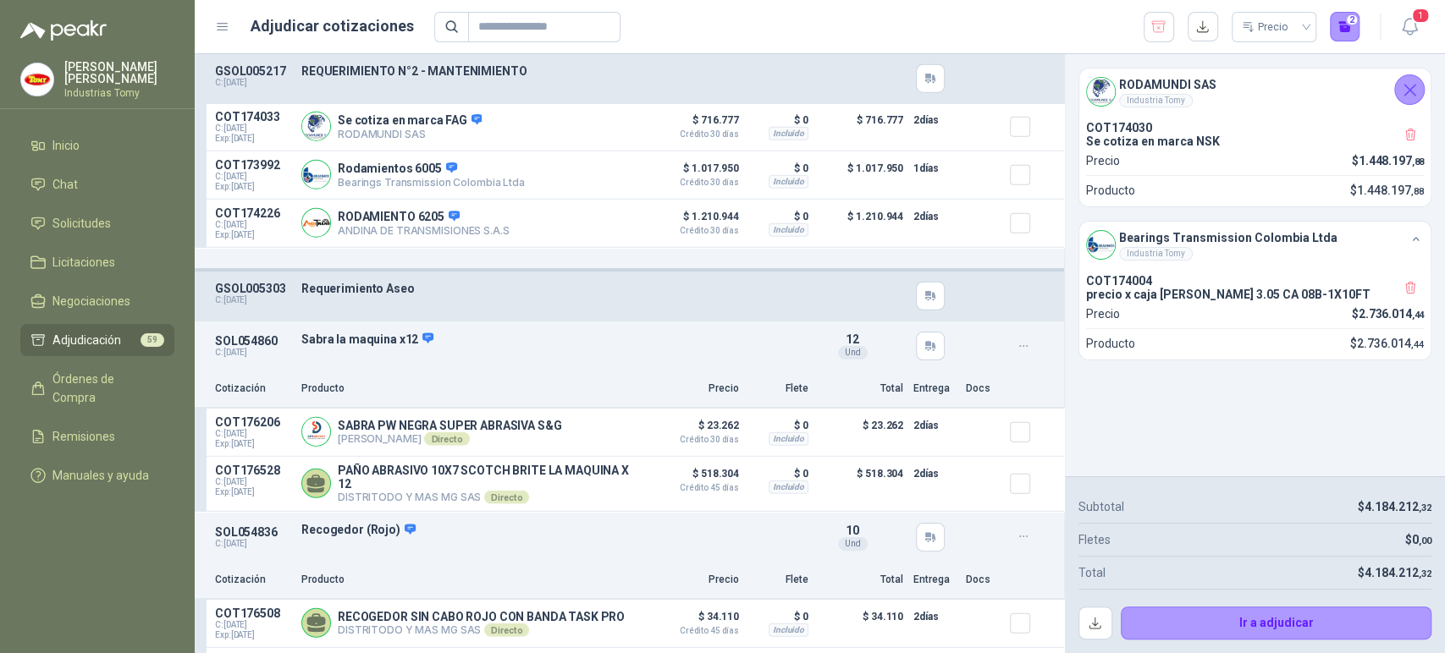
scroll to position [2963, 0]
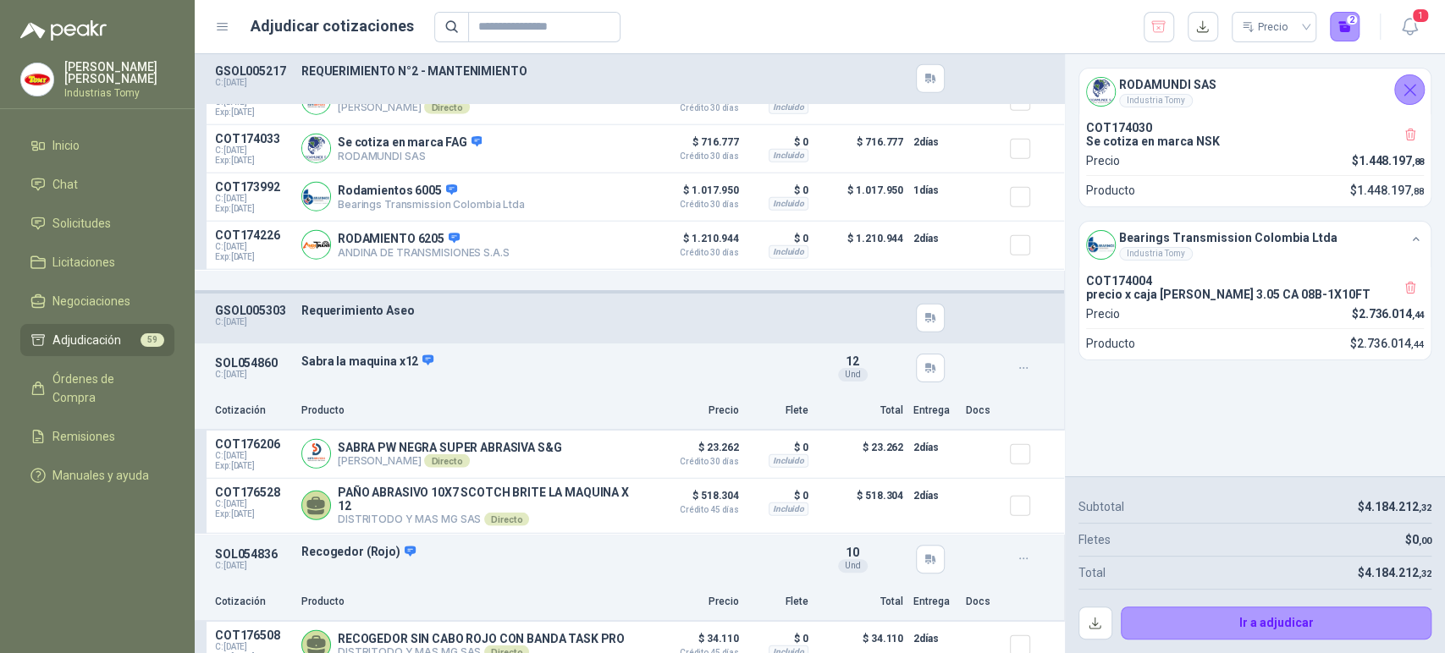
click at [396, 317] on p "Requerimiento Aseo" at bounding box center [550, 311] width 499 height 14
drag, startPoint x: 342, startPoint y: 323, endPoint x: 396, endPoint y: 312, distance: 55.1
click at [396, 312] on div "Requerimiento Aseo" at bounding box center [550, 318] width 499 height 29
click at [396, 312] on p "Requerimiento Aseo" at bounding box center [550, 311] width 499 height 14
click at [1202, 29] on button "button" at bounding box center [1203, 27] width 30 height 30
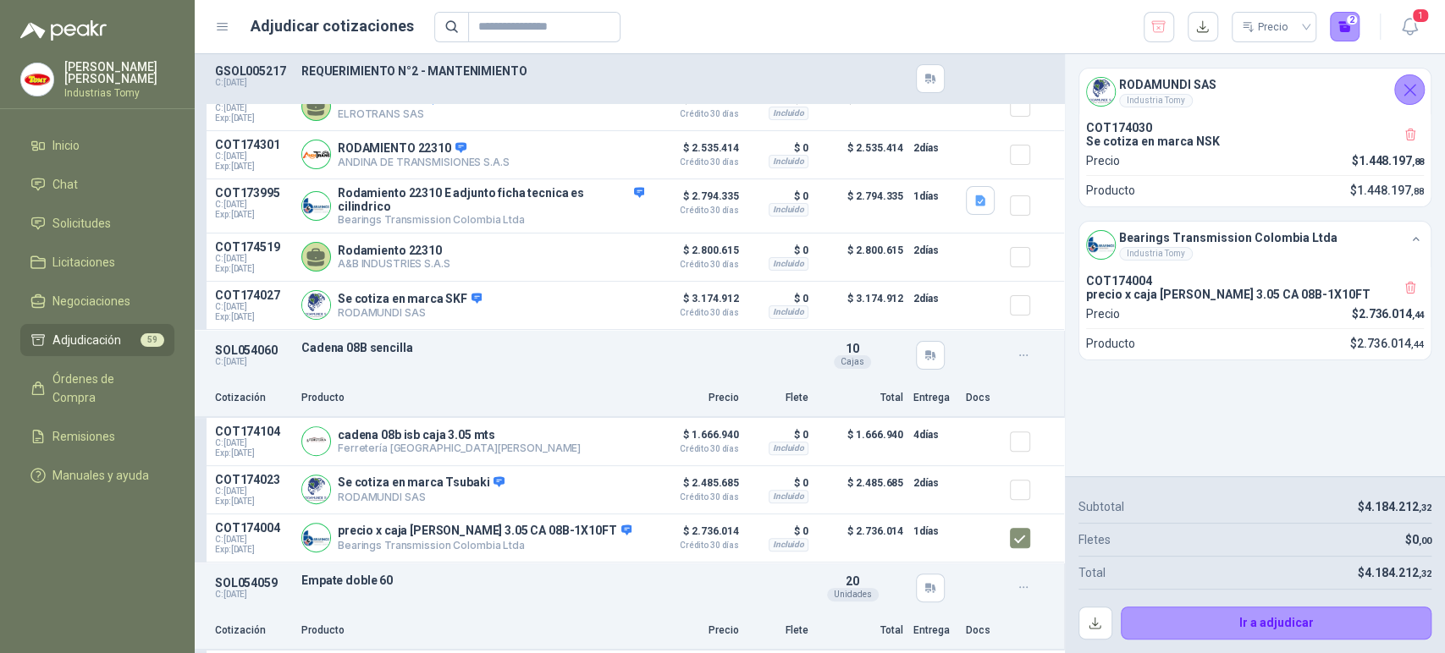
scroll to position [0, 0]
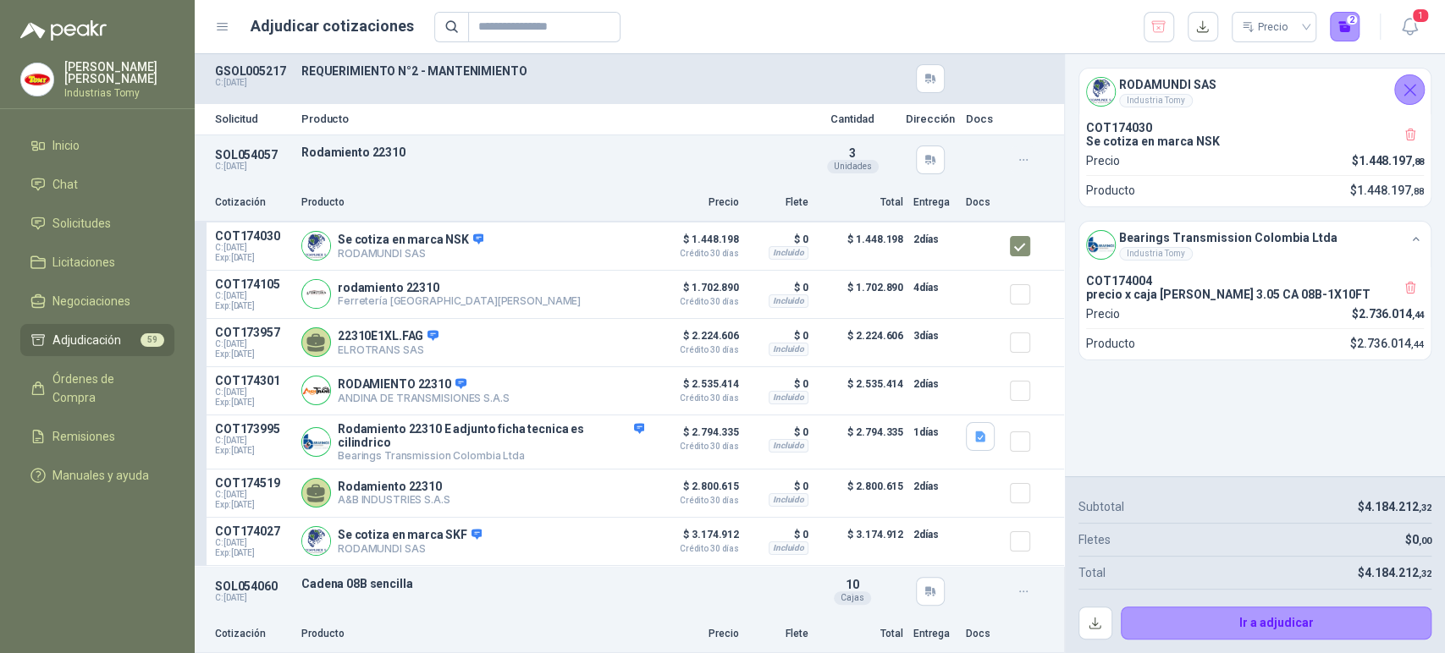
click at [1017, 157] on icon "button" at bounding box center [1024, 160] width 14 height 14
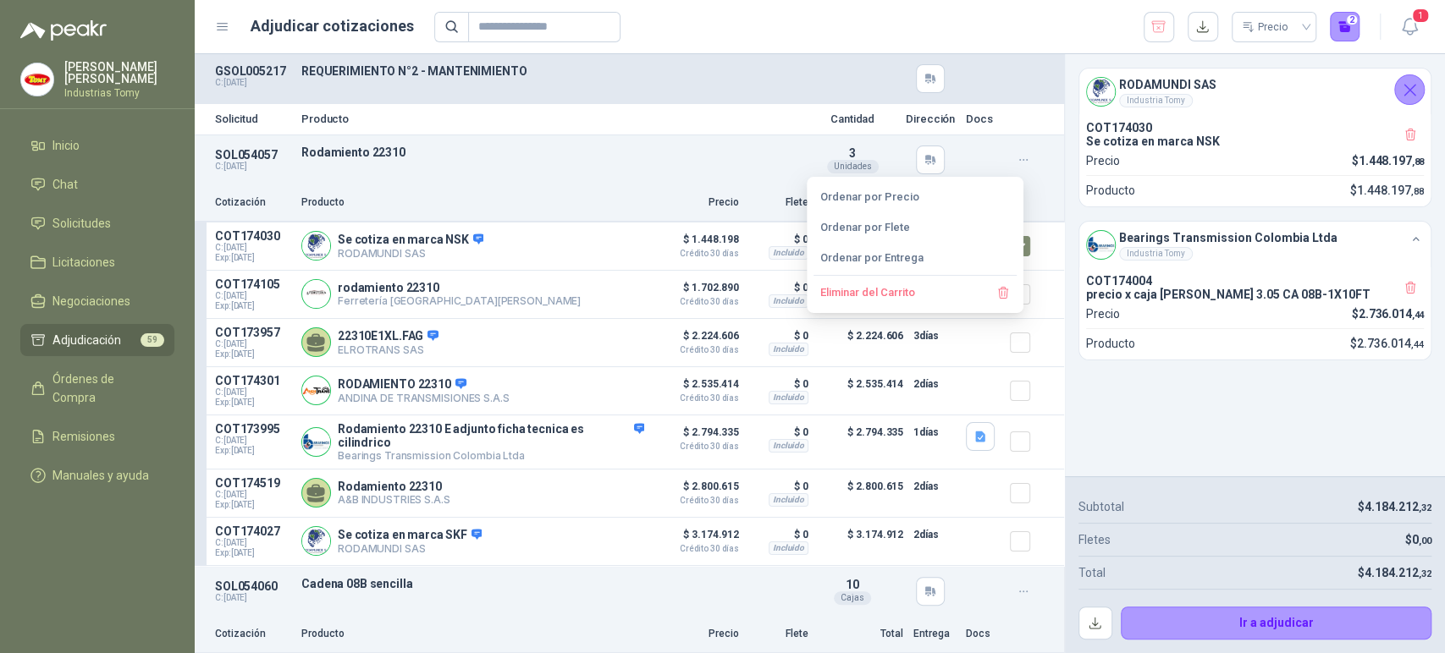
drag, startPoint x: 803, startPoint y: 60, endPoint x: 873, endPoint y: 97, distance: 78.8
click at [805, 61] on div "GSOL005217 C: [DATE] REQUERIMIENTO N°2 - MANTENIMIENTO" at bounding box center [629, 78] width 869 height 49
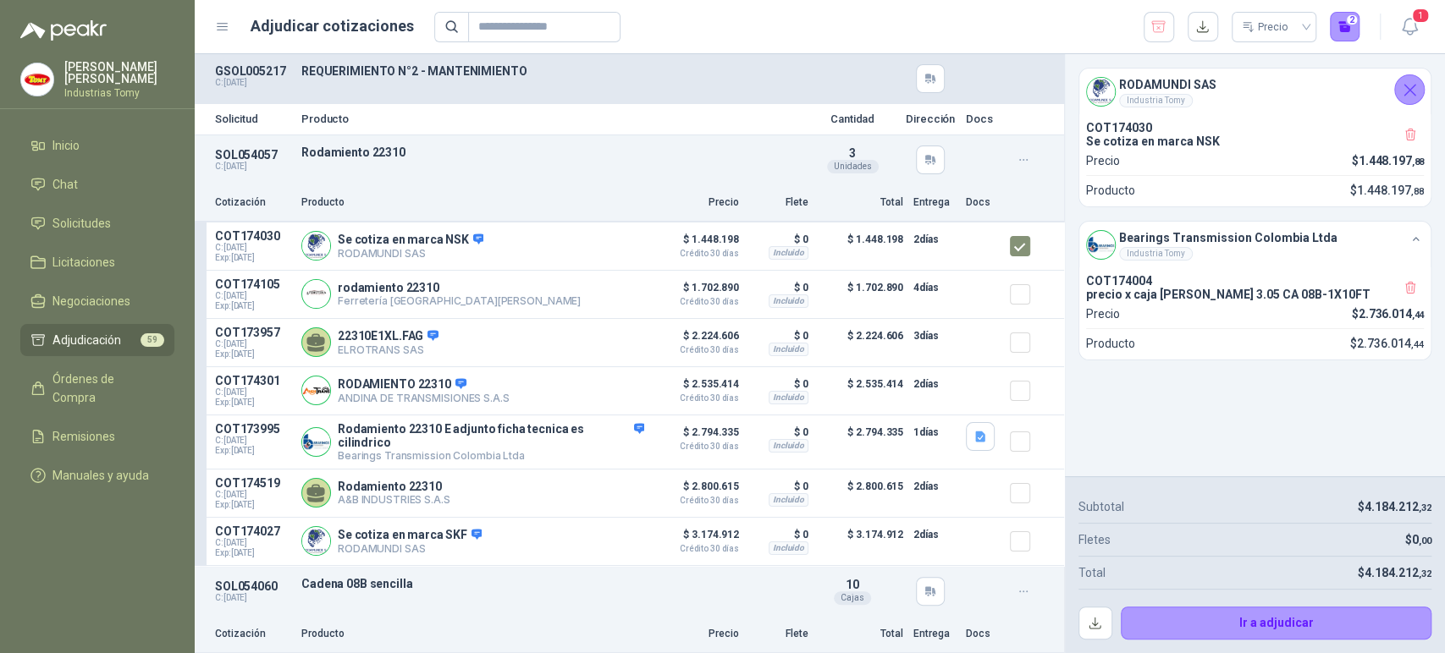
drag, startPoint x: 750, startPoint y: 59, endPoint x: 439, endPoint y: 71, distance: 310.9
click at [742, 62] on div "GSOL005217 C: [DATE] REQUERIMIENTO N°2 - MANTENIMIENTO" at bounding box center [629, 78] width 869 height 49
drag, startPoint x: 321, startPoint y: 70, endPoint x: 516, endPoint y: 93, distance: 196.9
click at [516, 93] on div "GSOL005217 C: [DATE] REQUERIMIENTO N°2 - MANTENIMIENTO" at bounding box center [629, 78] width 869 height 49
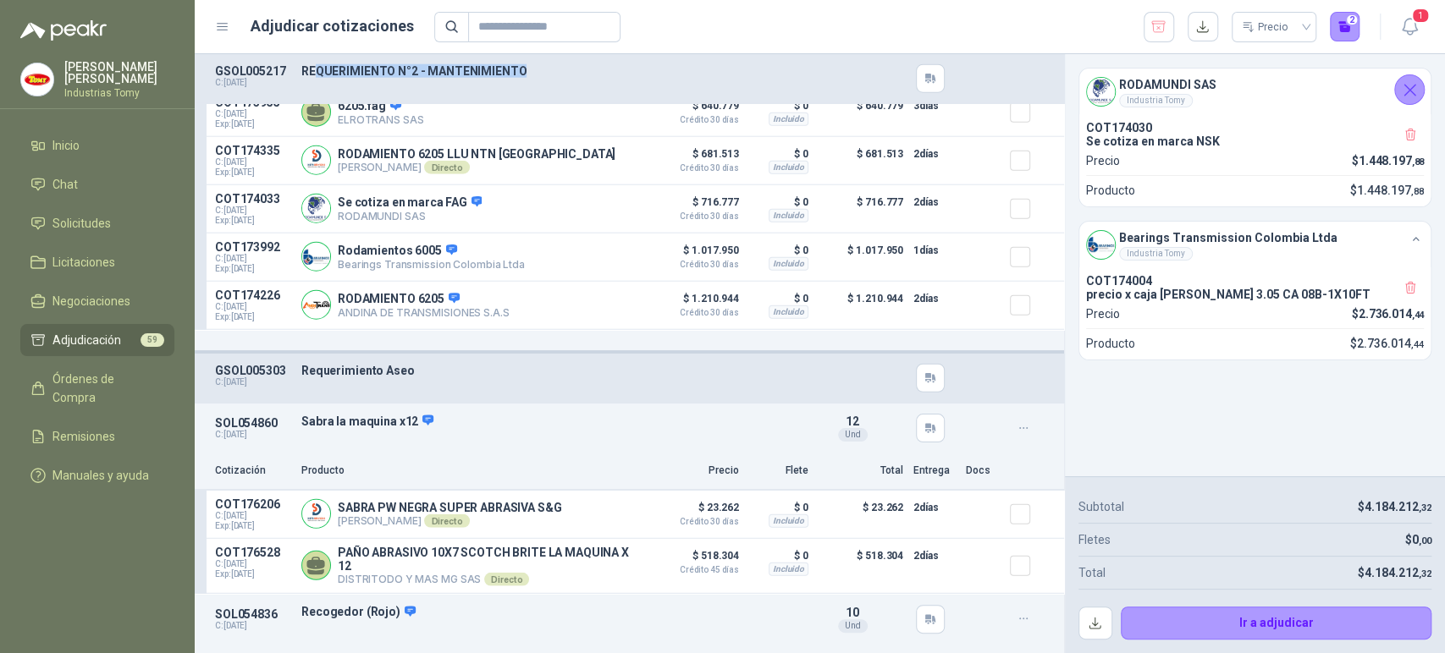
scroll to position [2915, 0]
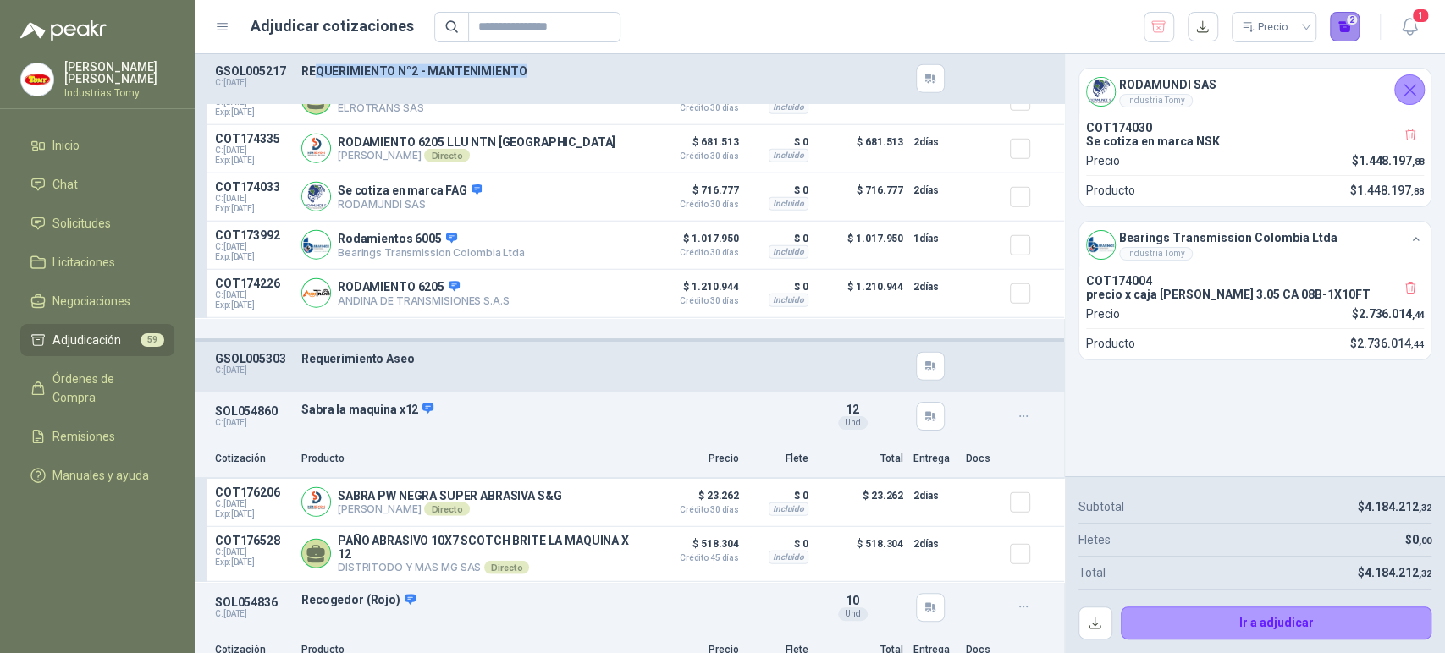
click at [1348, 20] on button "2" at bounding box center [1345, 27] width 30 height 30
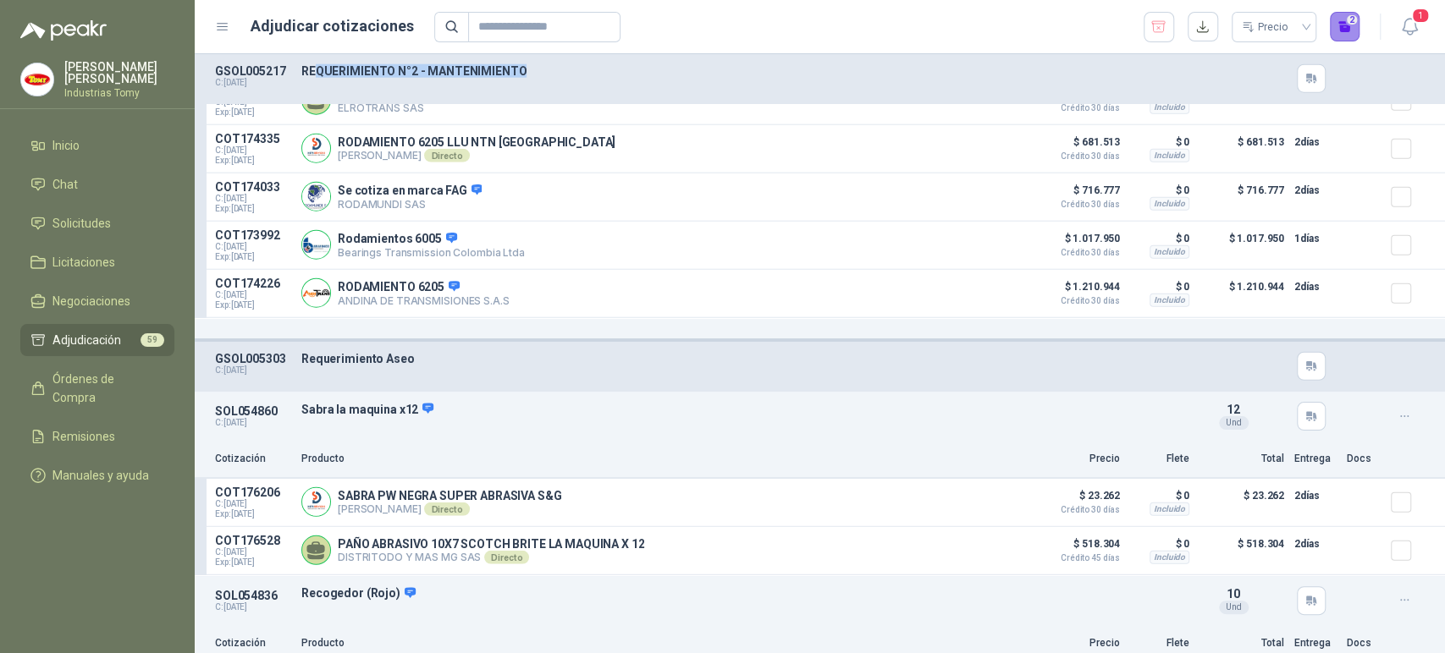
click at [1348, 27] on button "2" at bounding box center [1345, 27] width 30 height 30
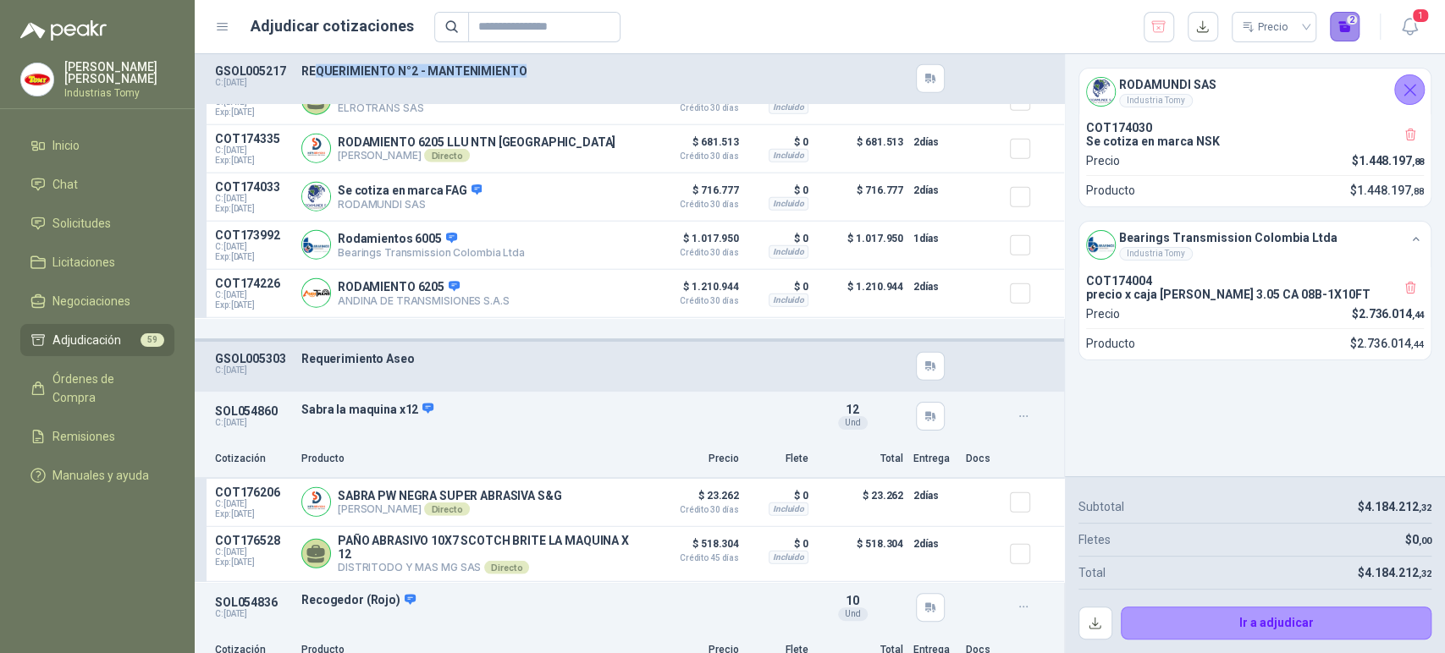
click at [1349, 23] on button "2" at bounding box center [1345, 27] width 30 height 30
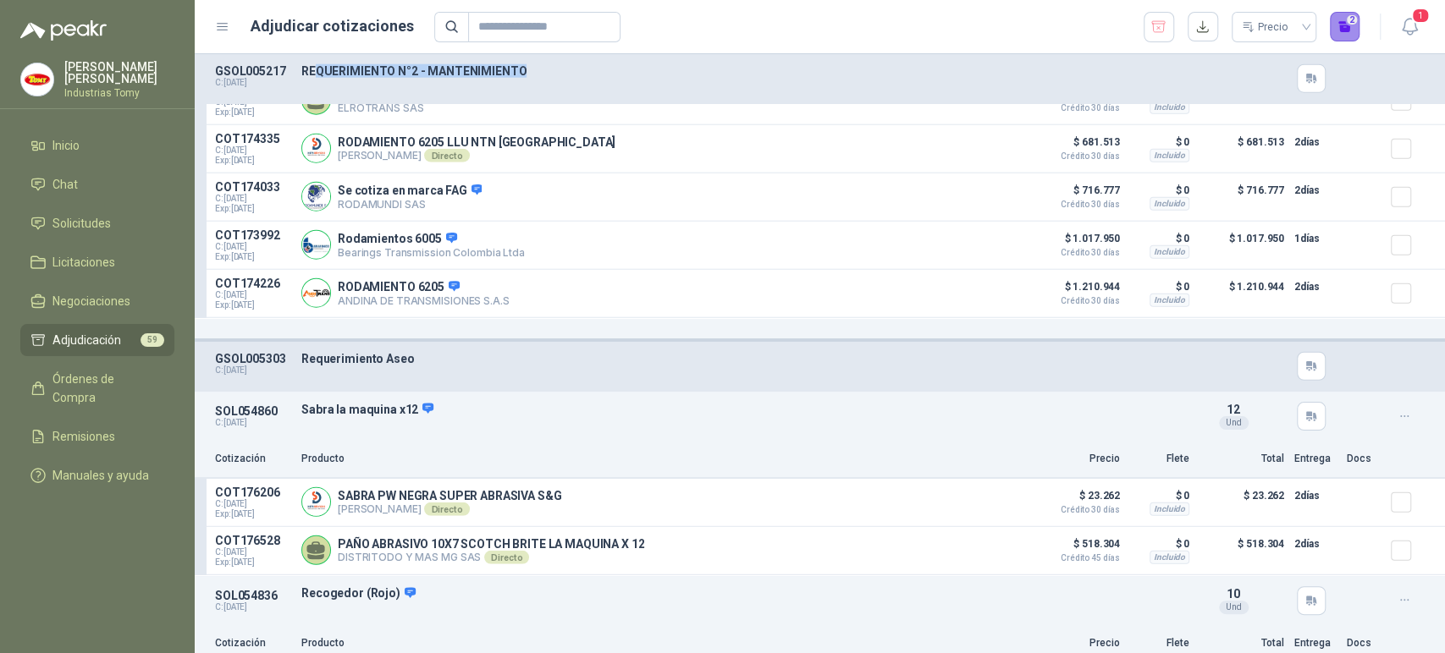
click at [1349, 23] on button "2" at bounding box center [1345, 27] width 30 height 30
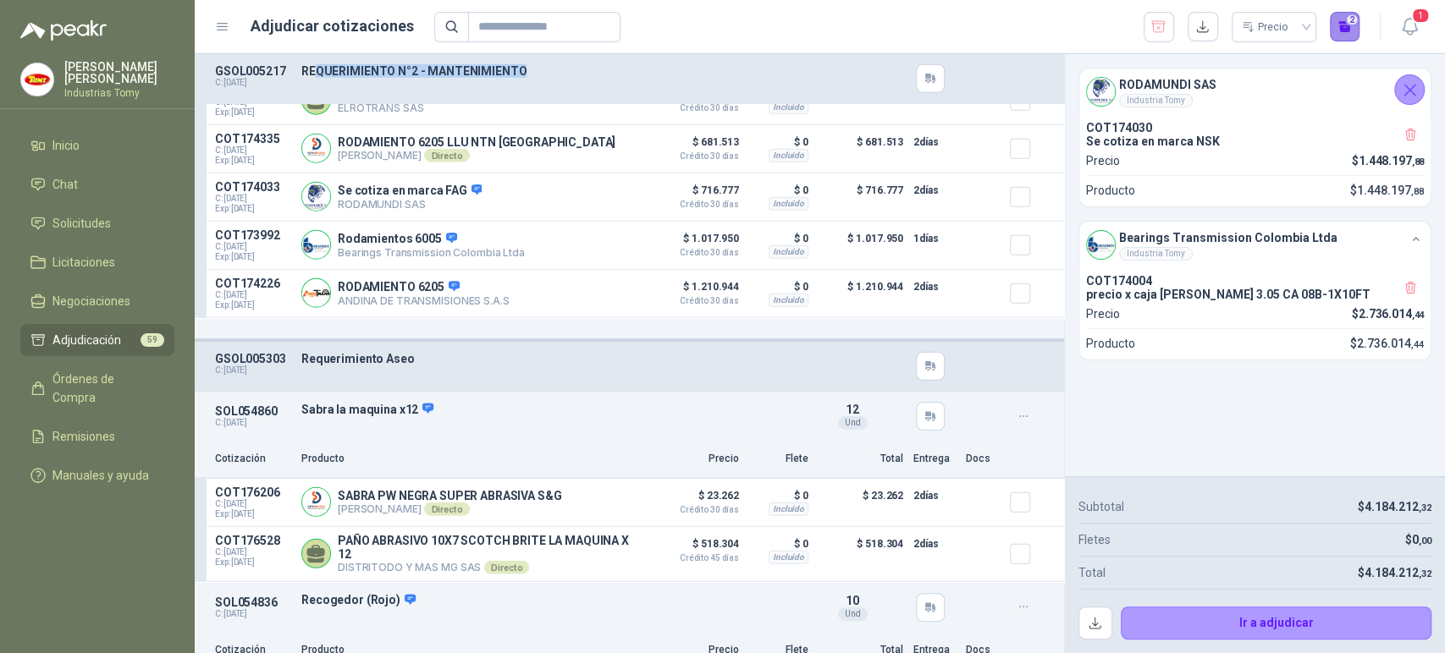
click at [1341, 17] on button "2" at bounding box center [1345, 27] width 30 height 30
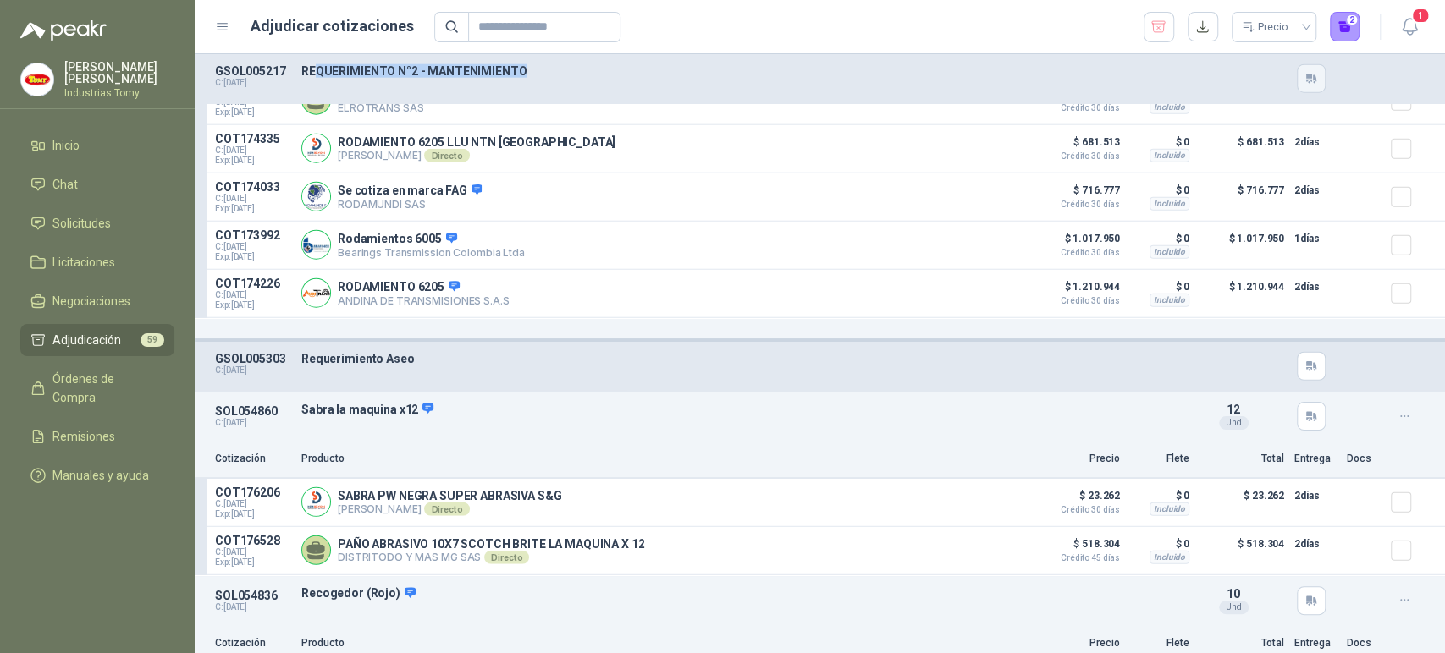
click at [1304, 80] on icon "button" at bounding box center [1311, 79] width 14 height 14
drag, startPoint x: 1210, startPoint y: 83, endPoint x: 1234, endPoint y: 66, distance: 29.8
click at [1210, 82] on div at bounding box center [1233, 78] width 85 height 29
click at [1347, 25] on button "2" at bounding box center [1345, 27] width 30 height 30
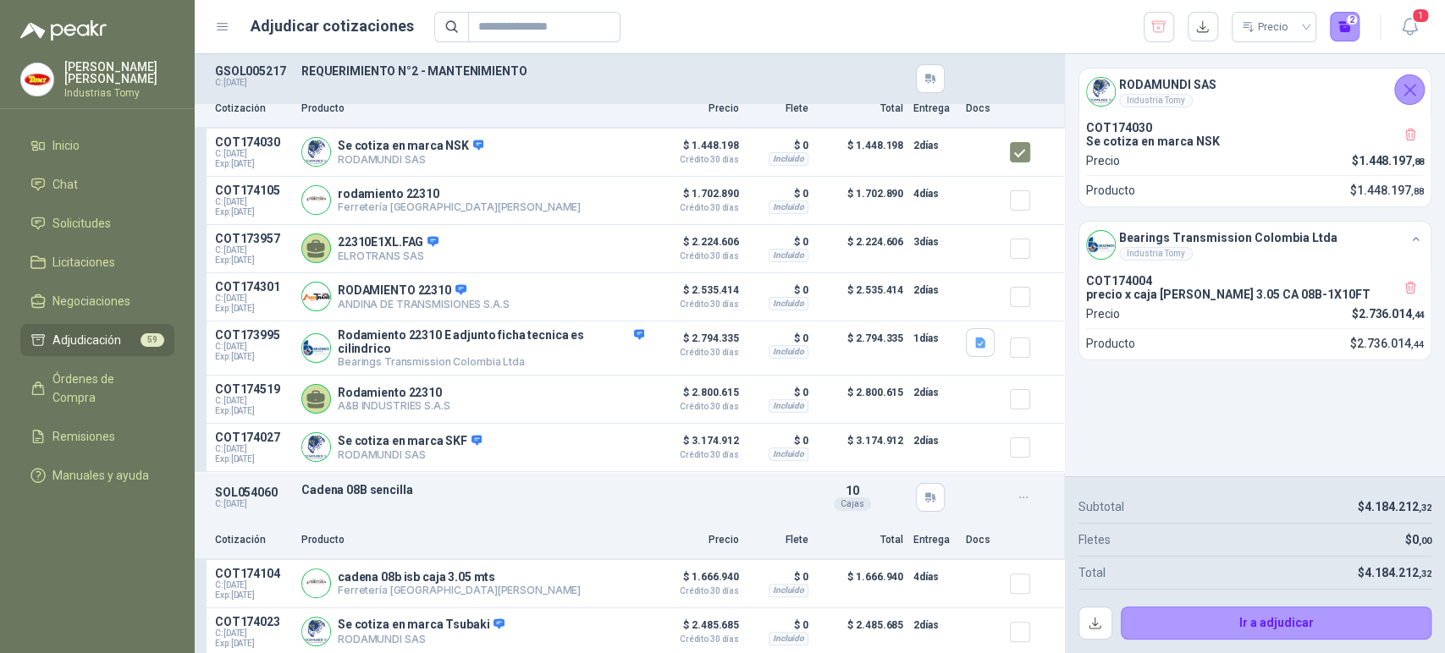
scroll to position [0, 0]
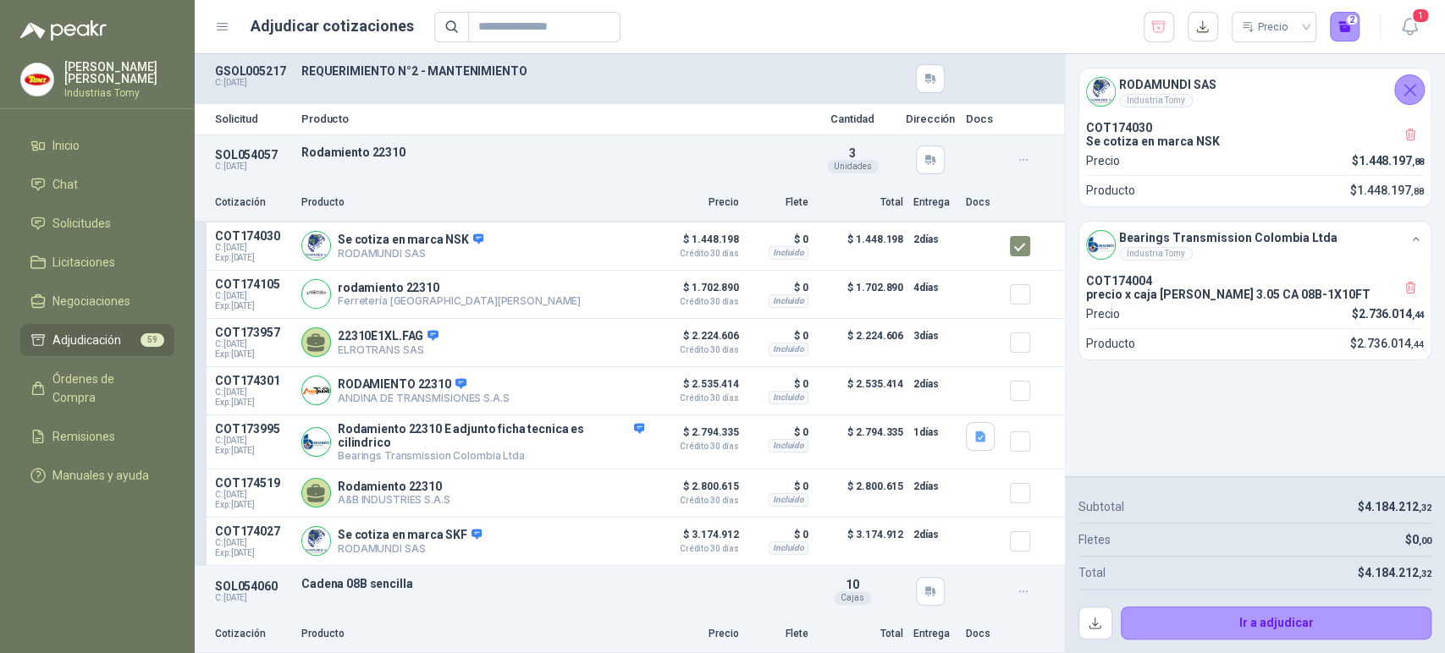
click at [712, 161] on div "SOL054057 C: [DATE] Rodamiento 22310  Detalles 3 Unidades" at bounding box center [629, 159] width 869 height 49
drag, startPoint x: 1144, startPoint y: 142, endPoint x: 1219, endPoint y: 141, distance: 74.5
click at [1219, 141] on p "Se cotiza en marca NSK" at bounding box center [1255, 142] width 338 height 14
drag, startPoint x: 1154, startPoint y: 295, endPoint x: 1313, endPoint y: 302, distance: 159.3
click at [1313, 301] on p "precio x caja [PERSON_NAME] 3.05 CA 08B-1X10FT" at bounding box center [1255, 295] width 338 height 14
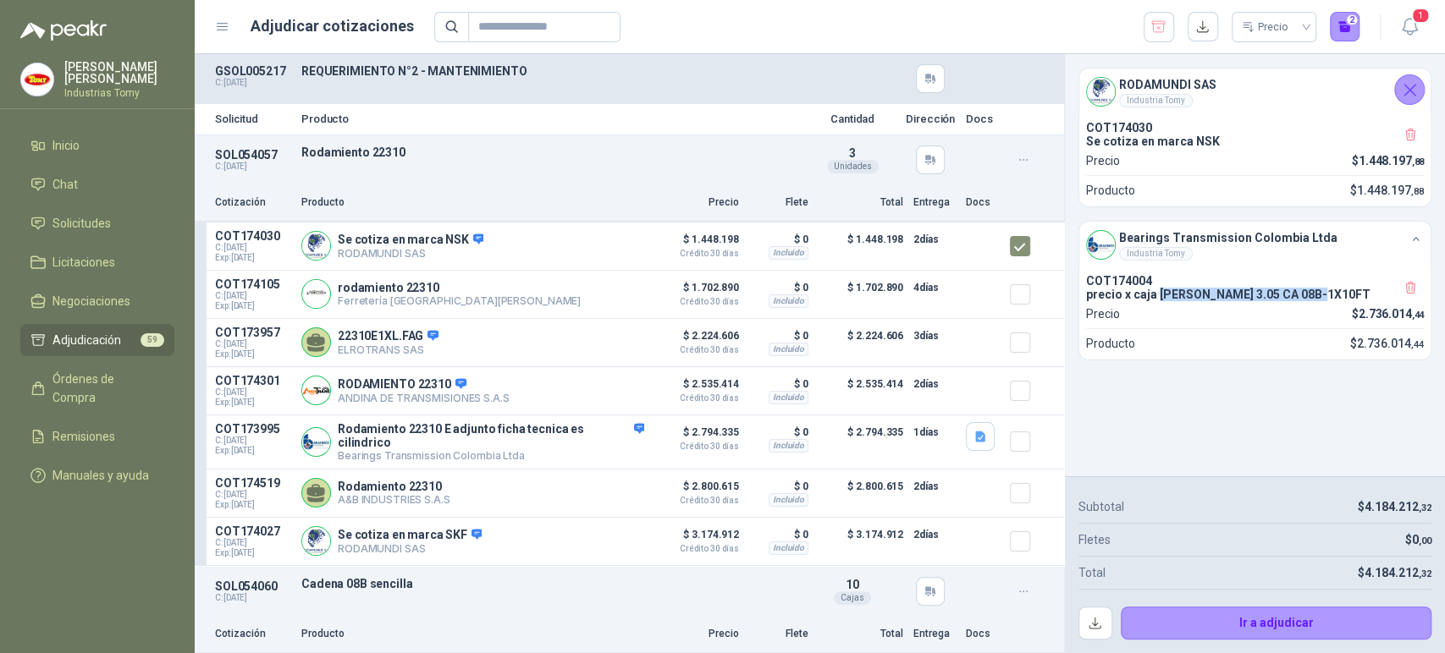
click at [1216, 296] on p "precio x caja [PERSON_NAME] 3.05 CA 08B-1X10FT" at bounding box center [1255, 295] width 338 height 14
drag, startPoint x: 1128, startPoint y: 136, endPoint x: 1216, endPoint y: 181, distance: 98.8
click at [1193, 137] on p "Se cotiza en marca NSK" at bounding box center [1255, 142] width 338 height 14
click at [1211, 334] on div "COT174004 precio x caja [PERSON_NAME] 3.05 CA 08B-1X10FT Precio $ 2.736.014 ,44" at bounding box center [1255, 304] width 338 height 60
click at [1017, 155] on icon "button" at bounding box center [1024, 160] width 14 height 14
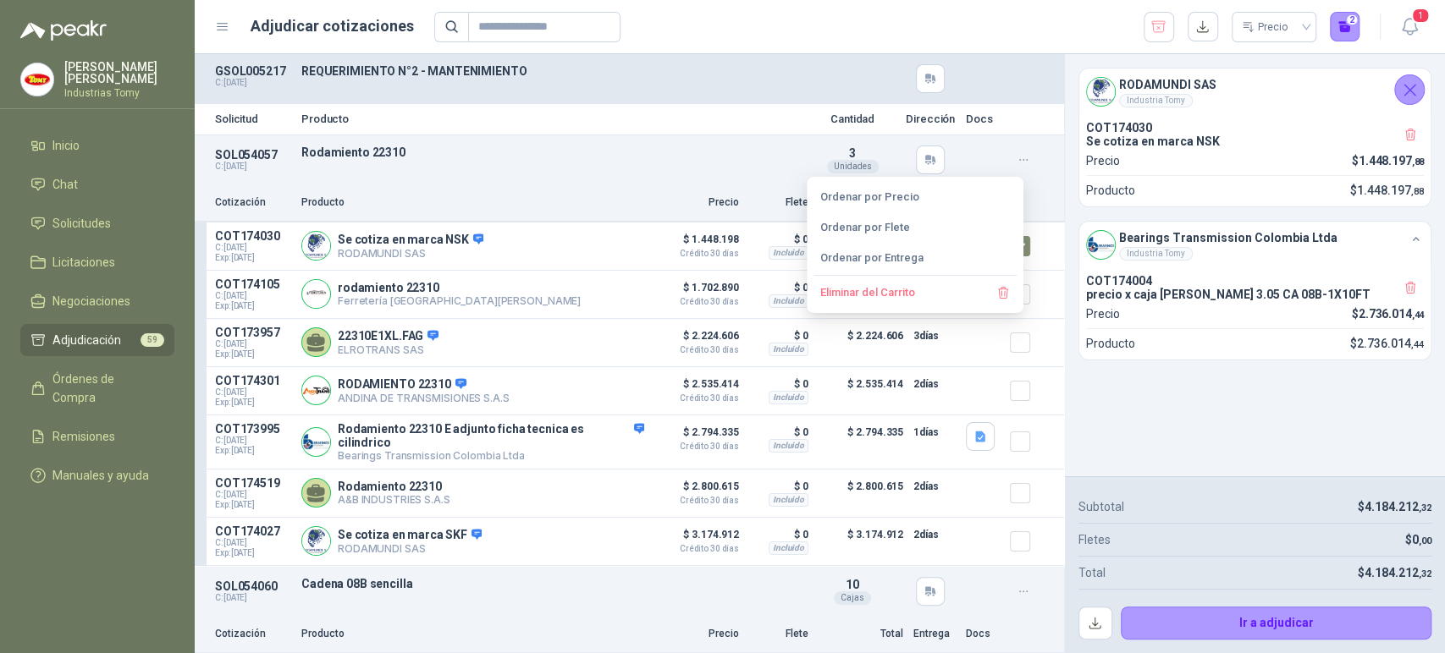
drag, startPoint x: 659, startPoint y: 191, endPoint x: 902, endPoint y: 174, distance: 243.5
click at [659, 190] on div "Cotización Producto Precio Flete Total Entrega Docs" at bounding box center [629, 204] width 869 height 38
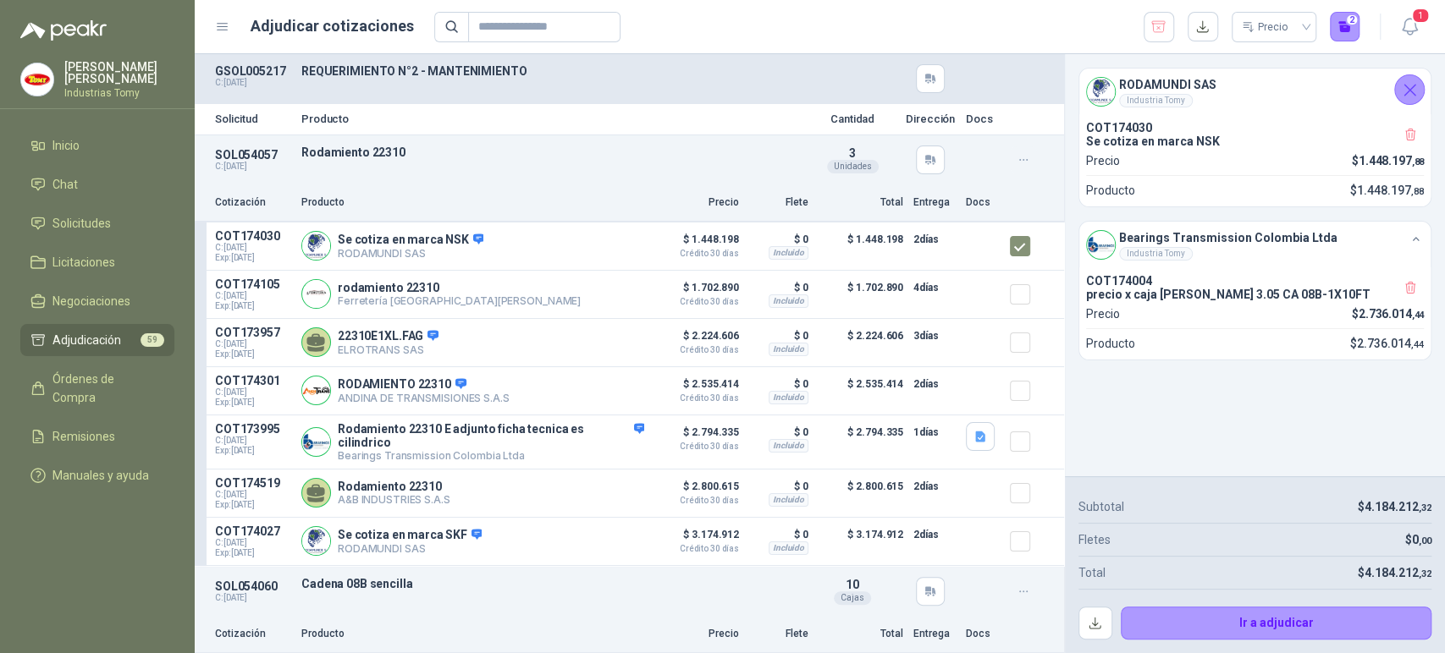
click at [1017, 154] on icon "button" at bounding box center [1024, 160] width 14 height 14
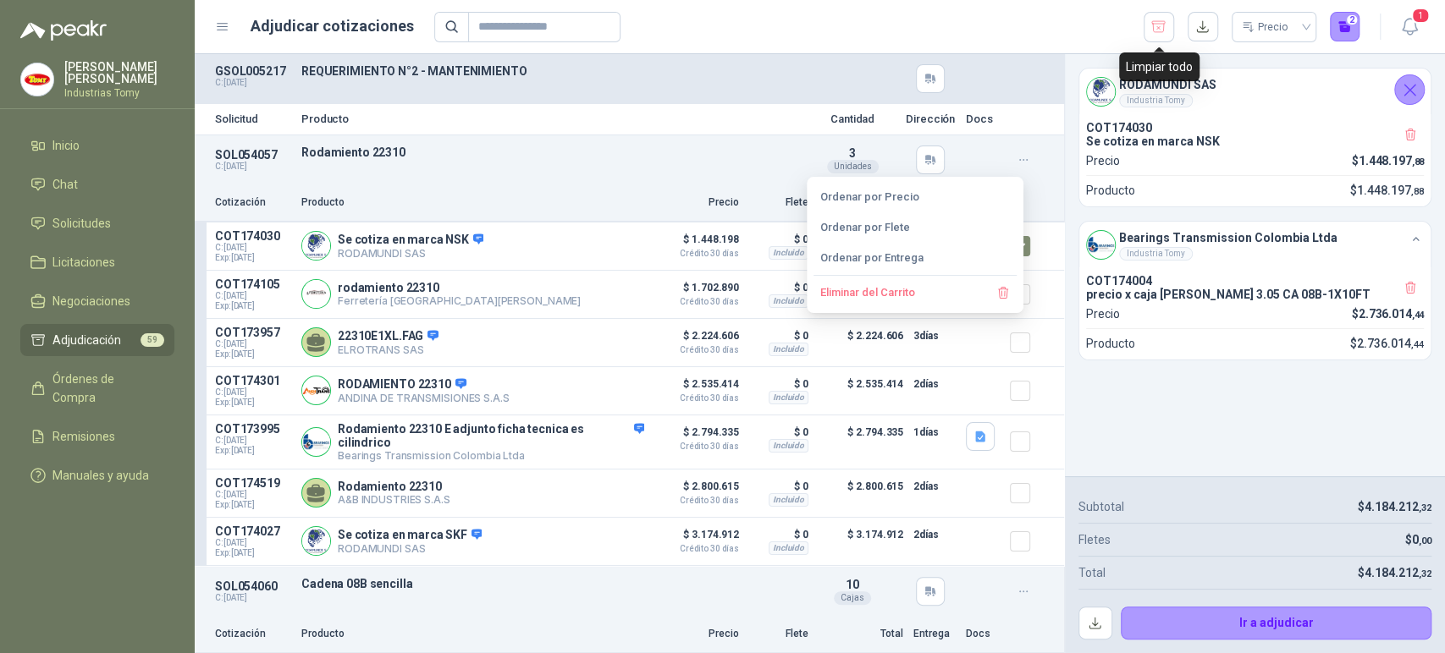
click at [1069, 17] on div "Precio 2" at bounding box center [897, 27] width 926 height 30
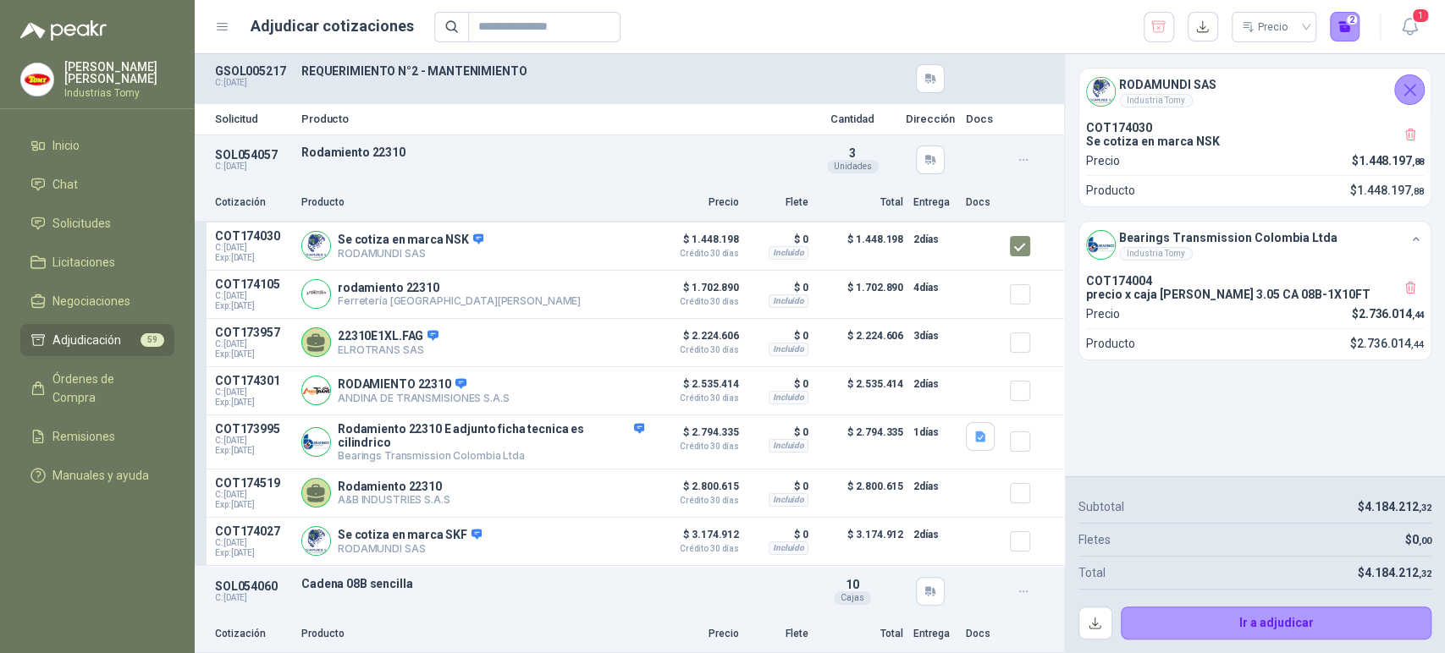
click at [1017, 156] on icon "button" at bounding box center [1024, 160] width 14 height 14
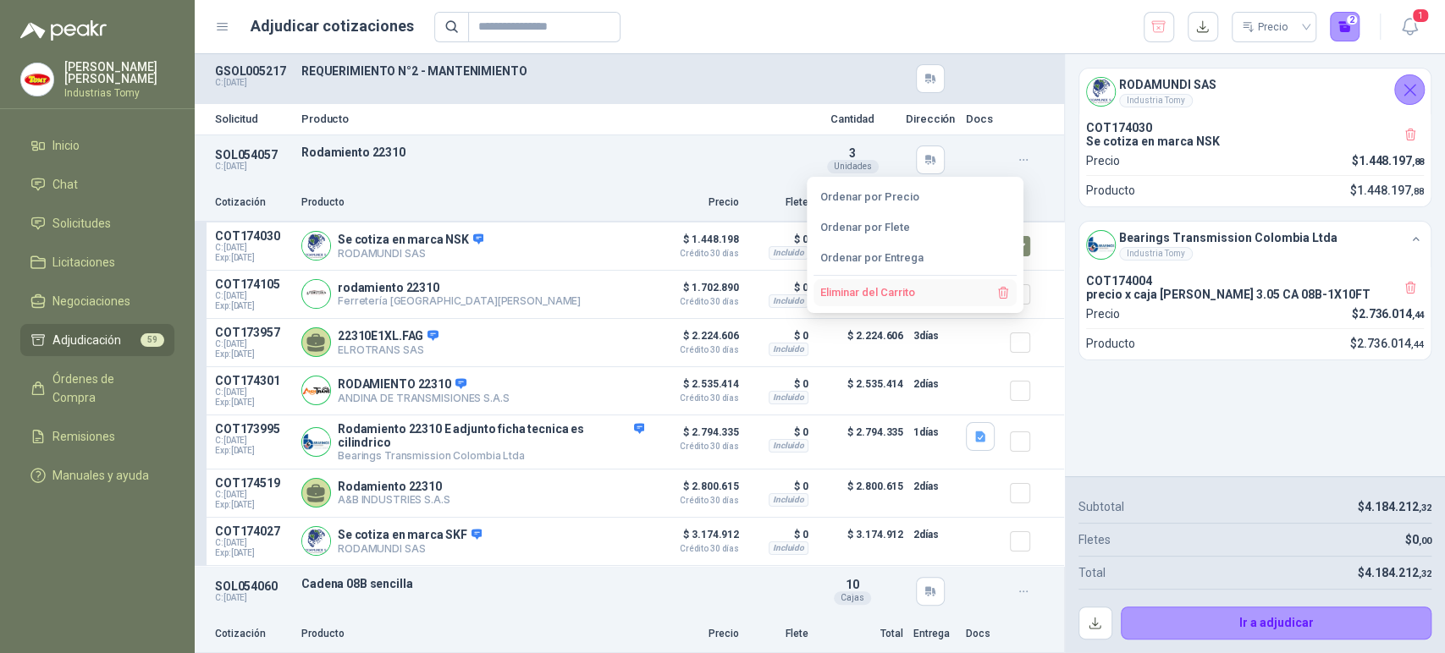
click at [943, 294] on button "Eliminar del Carrito" at bounding box center [914, 292] width 203 height 27
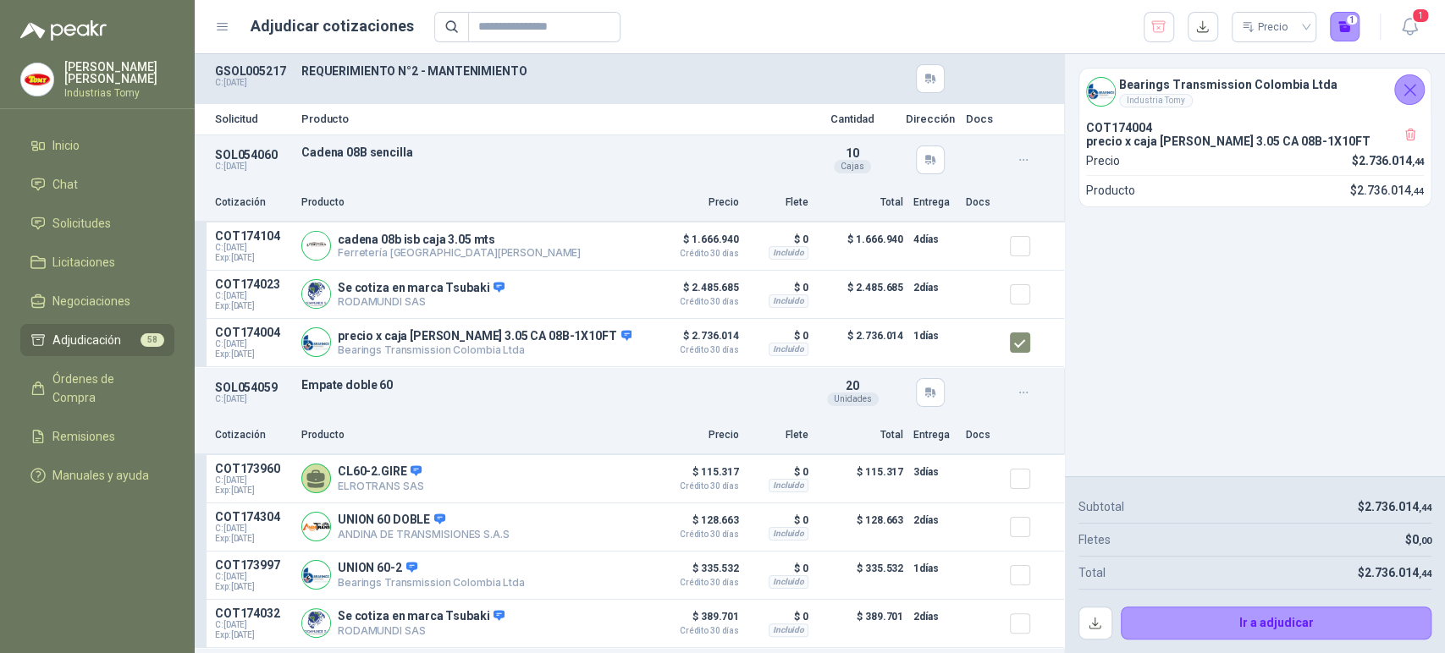
click at [683, 181] on div "SOL054060 C: [DATE] Cadena 08B sencilla  Detalles 10 Cajas" at bounding box center [629, 159] width 869 height 49
click at [356, 152] on p "Cadena 08B sencilla" at bounding box center [550, 153] width 499 height 14
drag, startPoint x: 337, startPoint y: 85, endPoint x: 436, endPoint y: 83, distance: 99.1
click at [433, 83] on div "REQUERIMIENTO N°2 - MANTENIMIENTO" at bounding box center [550, 78] width 499 height 29
click at [436, 83] on div "REQUERIMIENTO N°2 - MANTENIMIENTO" at bounding box center [550, 78] width 499 height 29
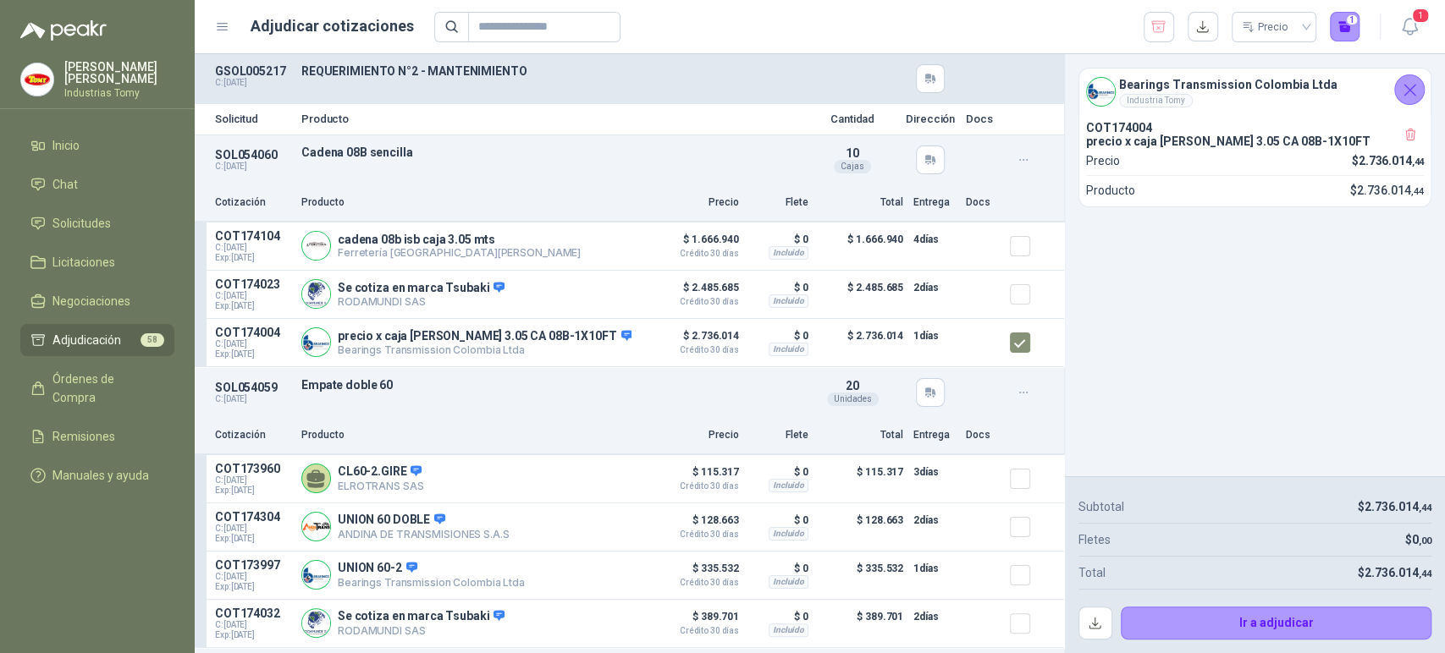
click at [493, 73] on p "REQUERIMIENTO N°2 - MANTENIMIENTO" at bounding box center [550, 71] width 499 height 14
drag, startPoint x: 562, startPoint y: 68, endPoint x: 346, endPoint y: 63, distance: 215.9
click at [360, 64] on p "REQUERIMIENTO N°2 - MANTENIMIENTO" at bounding box center [550, 71] width 499 height 14
click at [325, 64] on p "REQUERIMIENTO N°2 - MANTENIMIENTO" at bounding box center [550, 71] width 499 height 14
drag, startPoint x: 284, startPoint y: 79, endPoint x: 290, endPoint y: 71, distance: 10.2
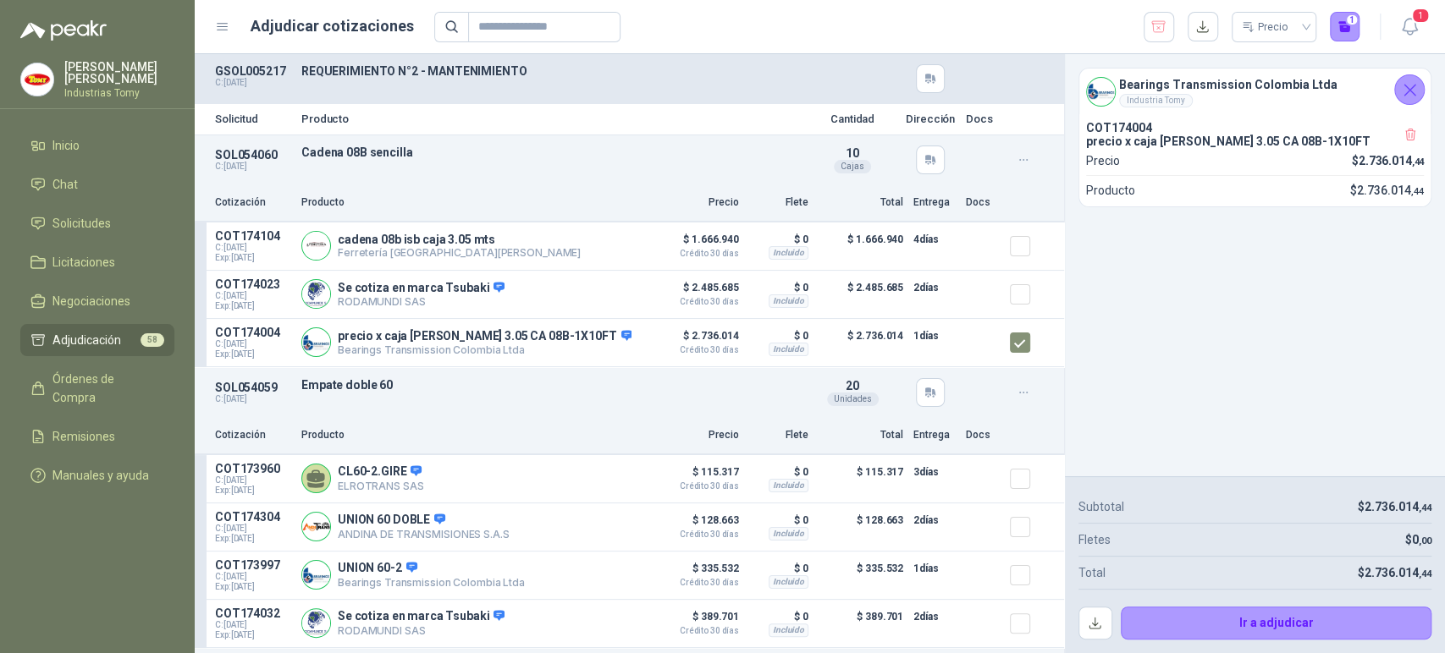
click at [289, 73] on div "GSOL005217 C: [DATE]" at bounding box center [253, 78] width 76 height 29
click at [234, 78] on div "GSOL005217 C: [DATE]" at bounding box center [253, 78] width 76 height 29
click at [210, 73] on div "GSOL005217 C: [DATE] REQUERIMIENTO N°2 - MANTENIMIENTO" at bounding box center [629, 78] width 869 height 49
click at [207, 72] on div "GSOL005217 C: [DATE] REQUERIMIENTO N°2 - MANTENIMIENTO" at bounding box center [629, 78] width 869 height 49
drag, startPoint x: 341, startPoint y: 64, endPoint x: 288, endPoint y: 63, distance: 53.4
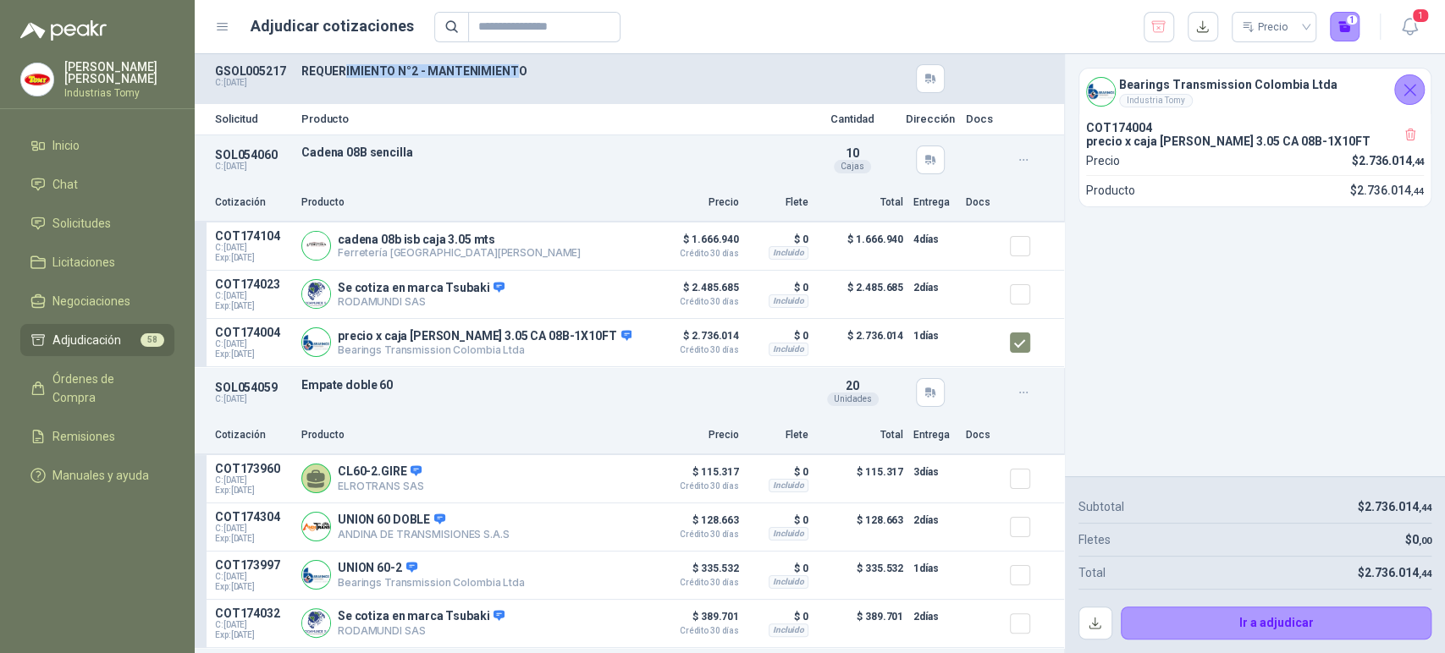
click at [502, 69] on p "REQUERIMIENTO N°2 - MANTENIMIENTO" at bounding box center [550, 71] width 499 height 14
click at [218, 66] on p "GSOL005217" at bounding box center [253, 71] width 76 height 14
click at [109, 228] on span "Solicitudes" at bounding box center [81, 223] width 58 height 19
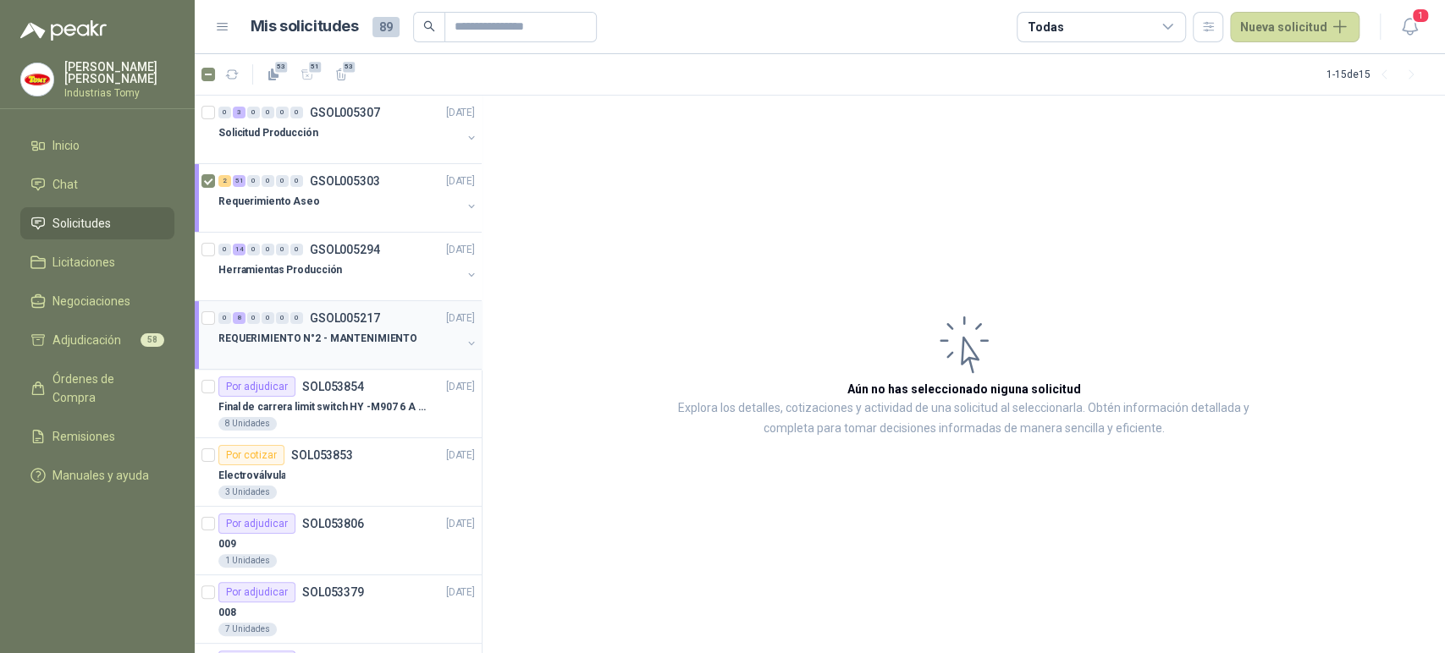
click at [214, 324] on div at bounding box center [209, 335] width 17 height 54
click at [102, 333] on span "Adjudicación" at bounding box center [86, 340] width 69 height 19
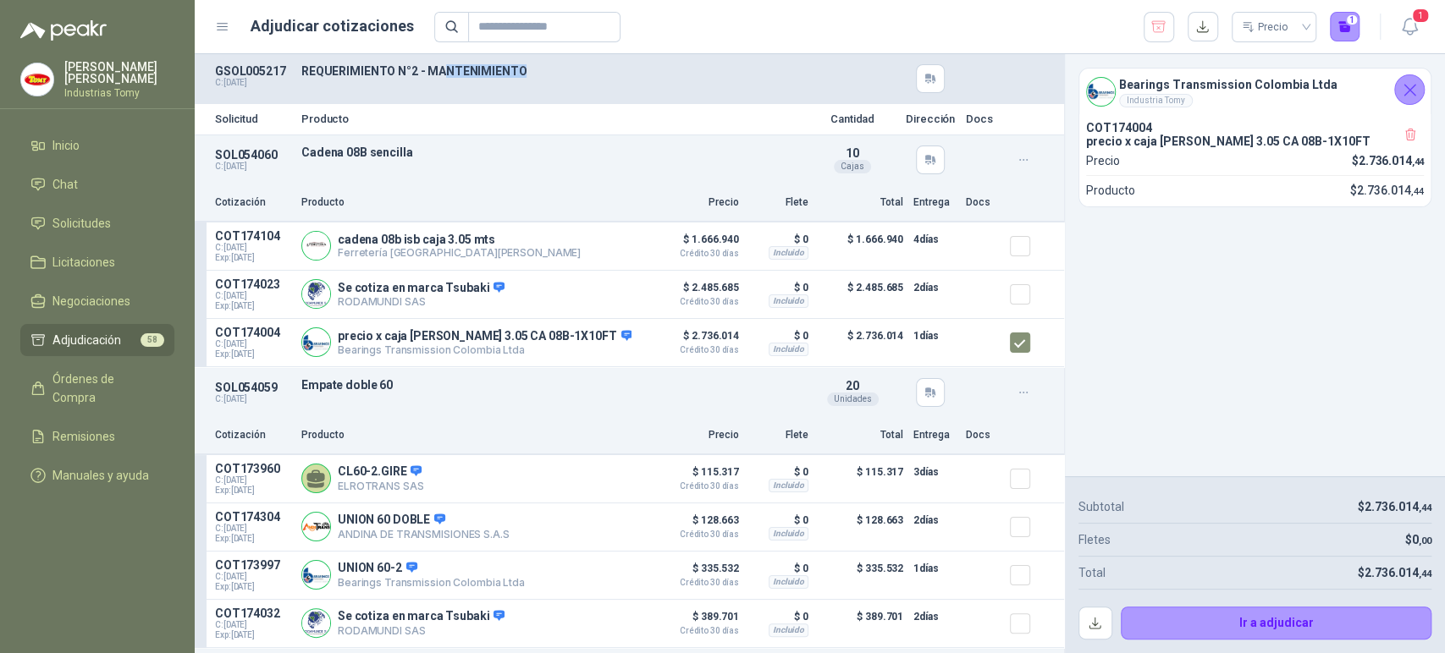
drag, startPoint x: 440, startPoint y: 74, endPoint x: 546, endPoint y: 115, distance: 113.3
click at [533, 69] on p "REQUERIMIENTO N°2 - MANTENIMIENTO" at bounding box center [550, 71] width 499 height 14
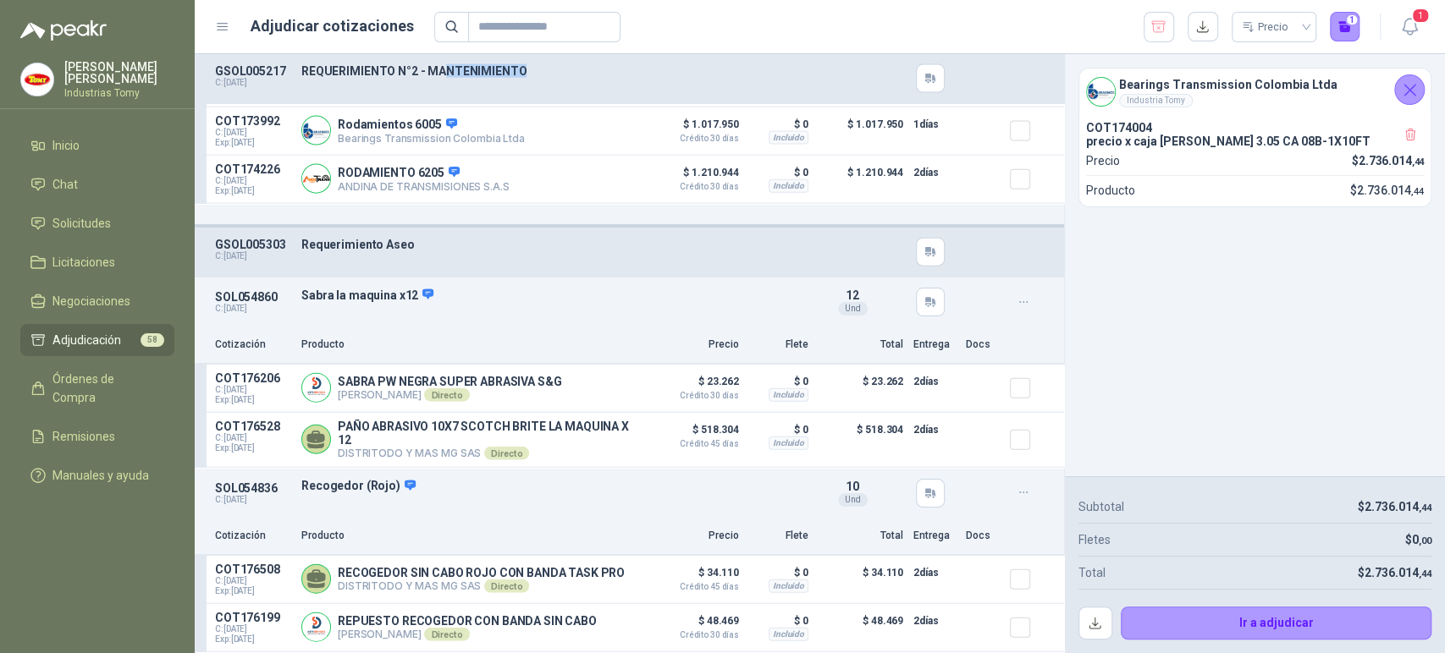
scroll to position [2633, 0]
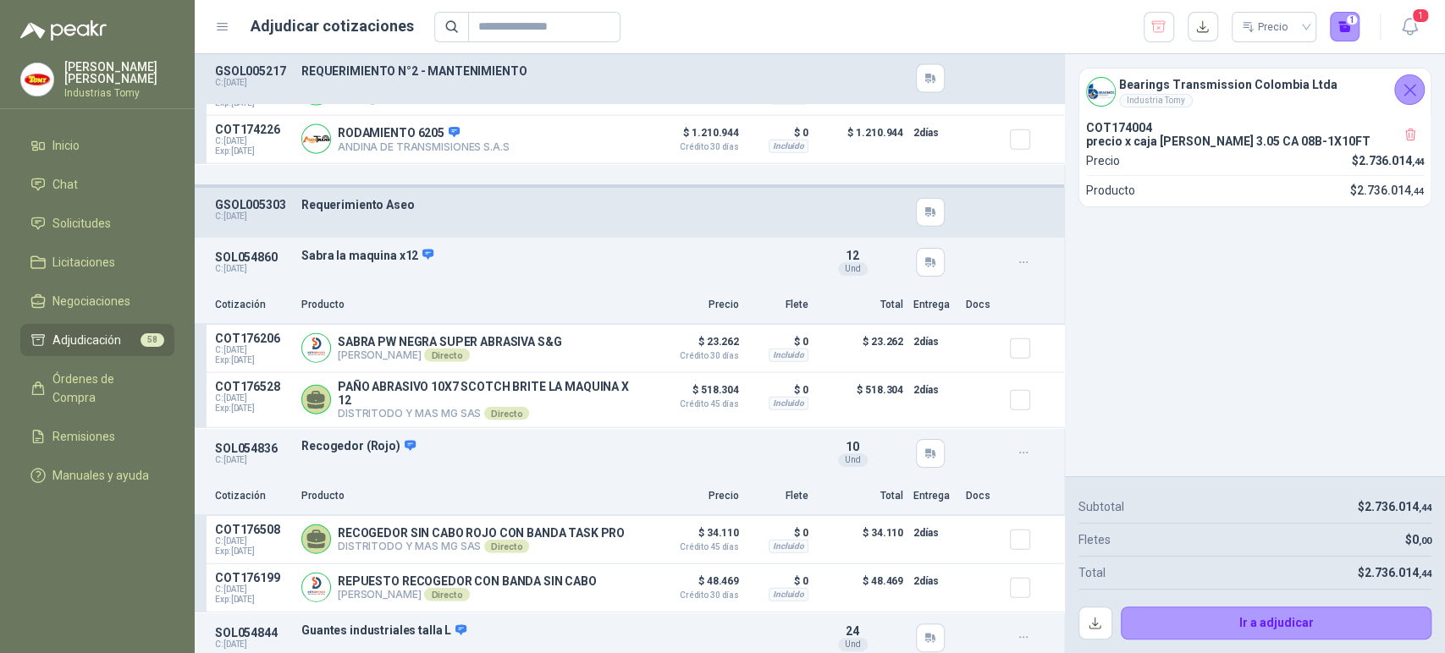
click at [772, 220] on div "Requerimiento Aseo" at bounding box center [550, 212] width 499 height 29
click at [251, 207] on p "GSOL005303" at bounding box center [253, 205] width 76 height 14
click at [229, 210] on p "GSOL005303" at bounding box center [253, 205] width 76 height 14
drag, startPoint x: 218, startPoint y: 210, endPoint x: 361, endPoint y: 205, distance: 143.1
click at [218, 208] on p "GSOL005303" at bounding box center [253, 205] width 76 height 14
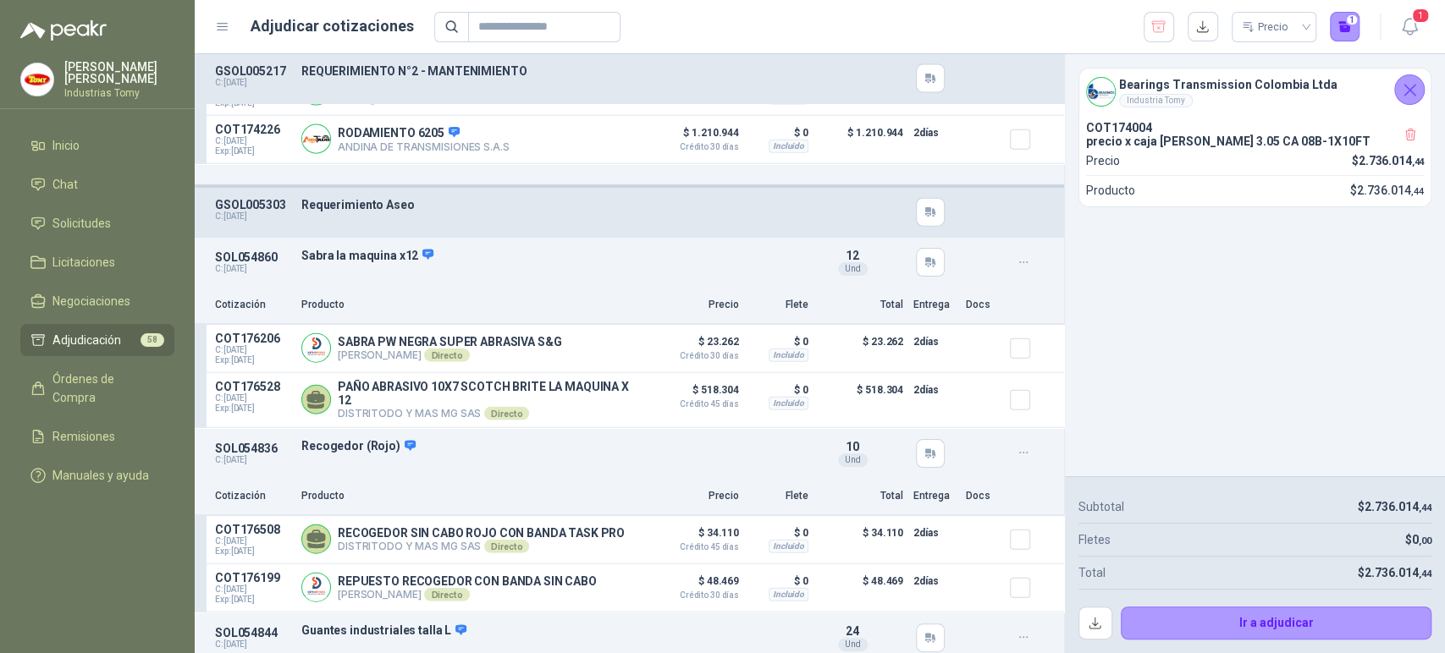
click at [388, 201] on p "Requerimiento Aseo" at bounding box center [550, 205] width 499 height 14
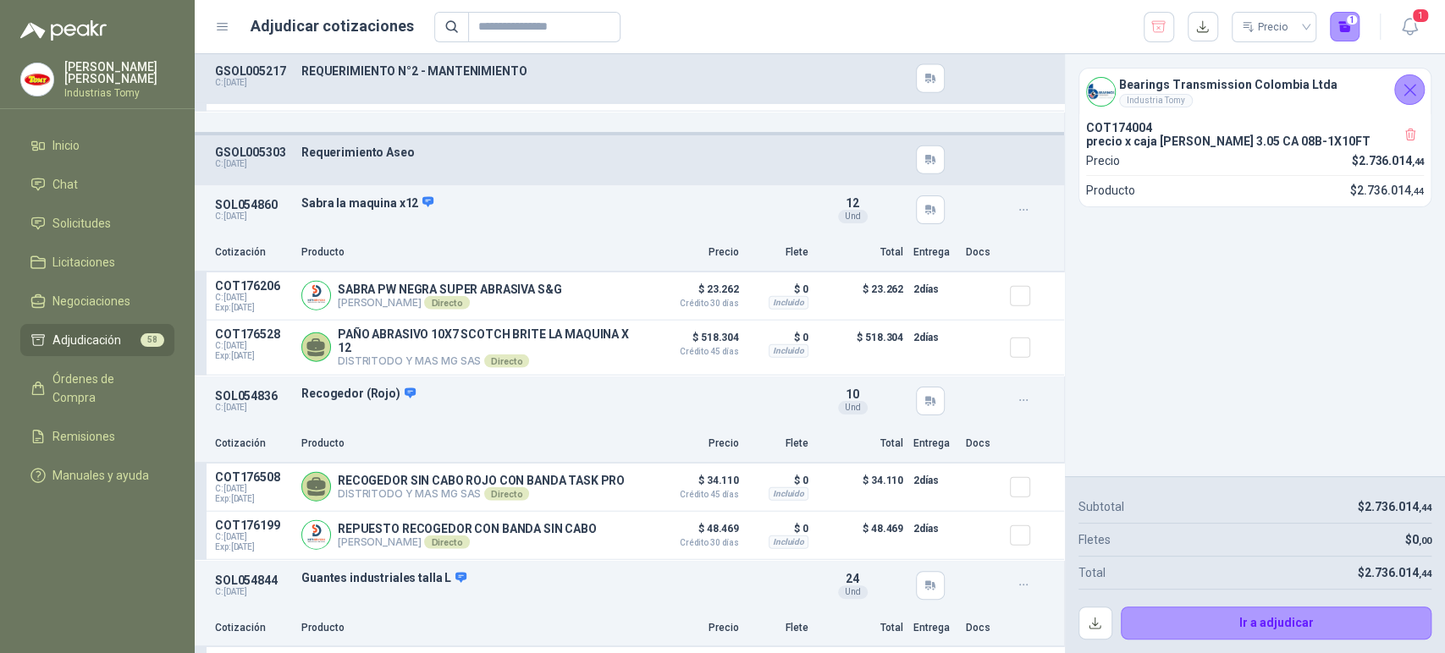
scroll to position [2727, 0]
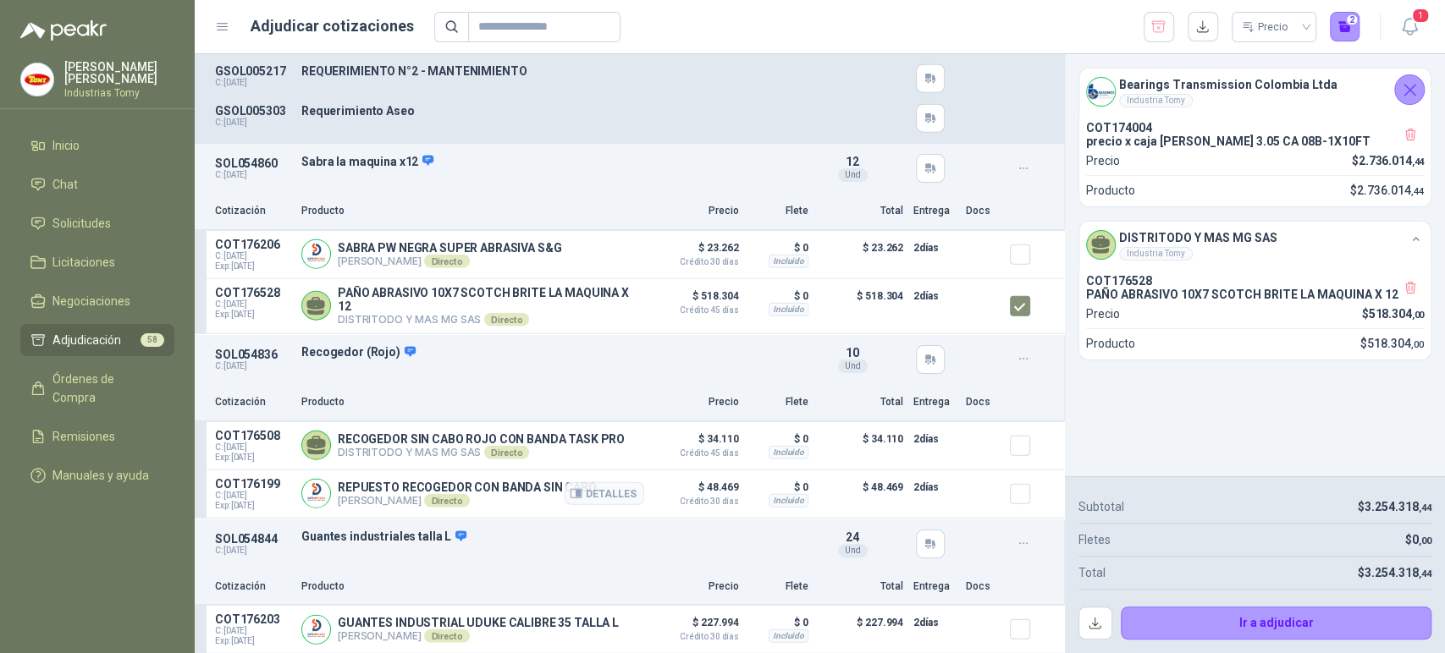
drag, startPoint x: 1006, startPoint y: 463, endPoint x: 1015, endPoint y: 486, distance: 24.4
click at [1010, 463] on div at bounding box center [1027, 446] width 34 height 34
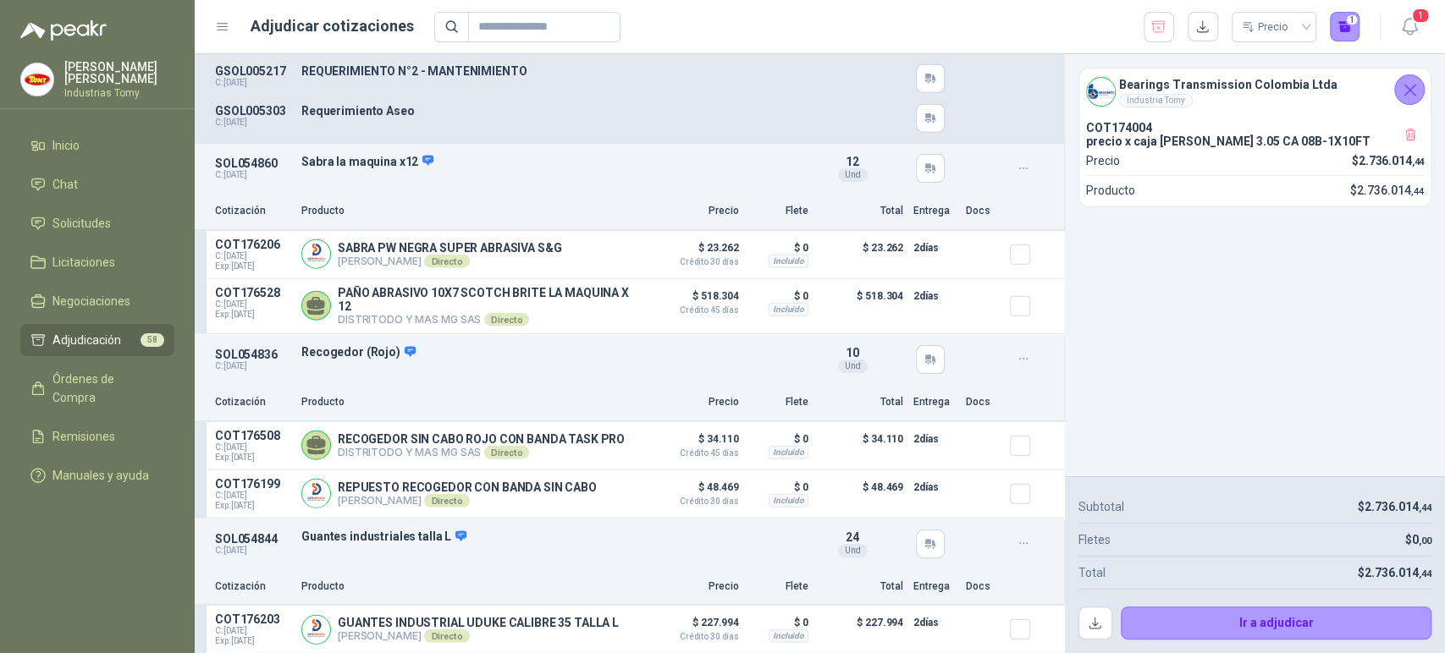
click at [1202, 230] on div "Bearings Transmission Colombia Ltda Industria Tomy COT174004 precio x caja [PER…" at bounding box center [1255, 265] width 380 height 422
